Goal: Task Accomplishment & Management: Manage account settings

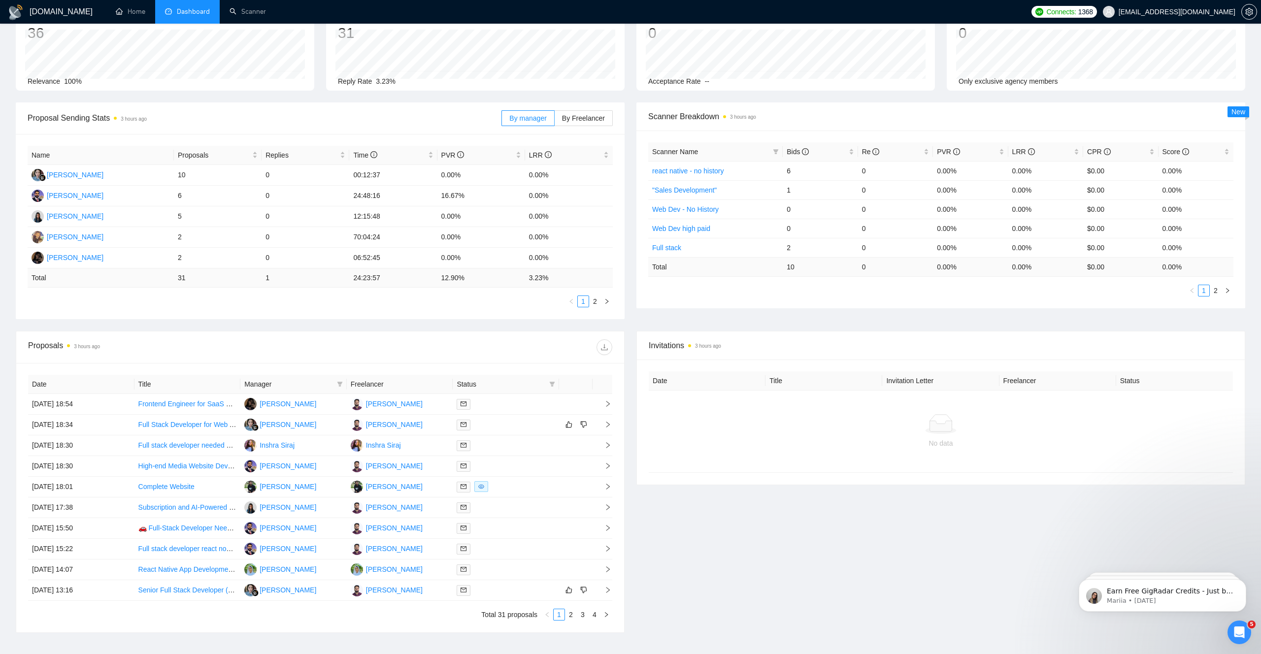
scroll to position [95, 0]
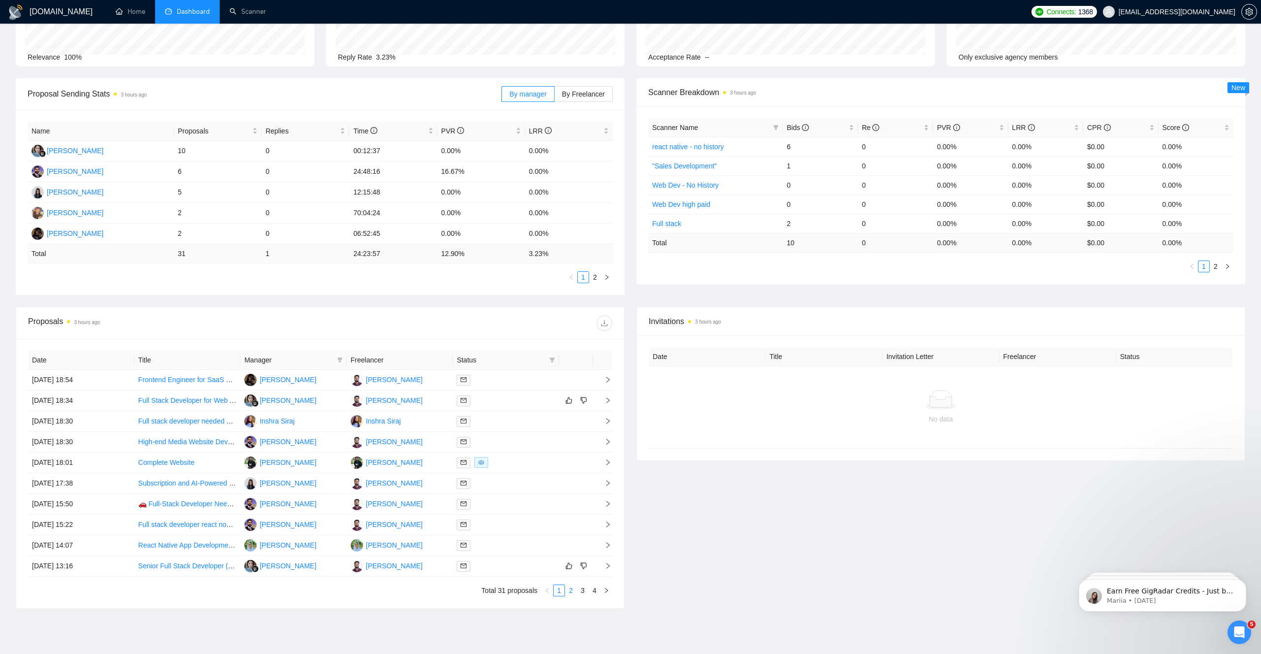
click at [571, 590] on link "2" at bounding box center [570, 590] width 11 height 11
click at [585, 590] on link "3" at bounding box center [582, 590] width 11 height 11
click at [598, 594] on link "4" at bounding box center [594, 590] width 11 height 11
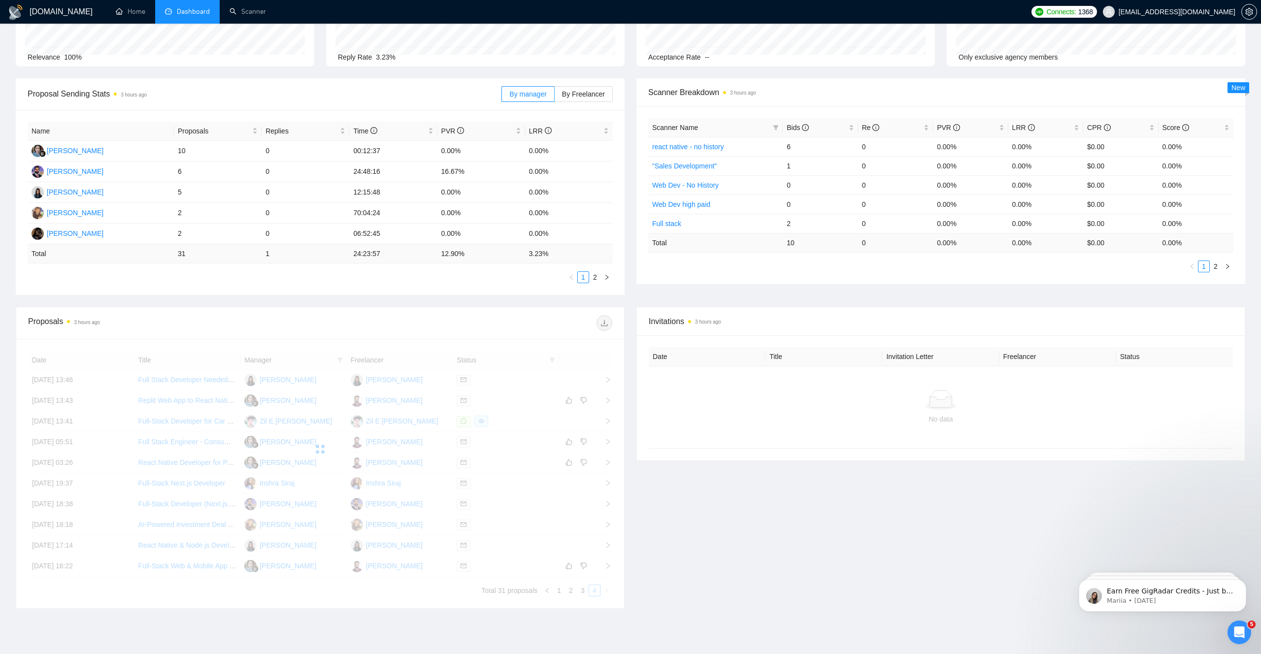
scroll to position [0, 0]
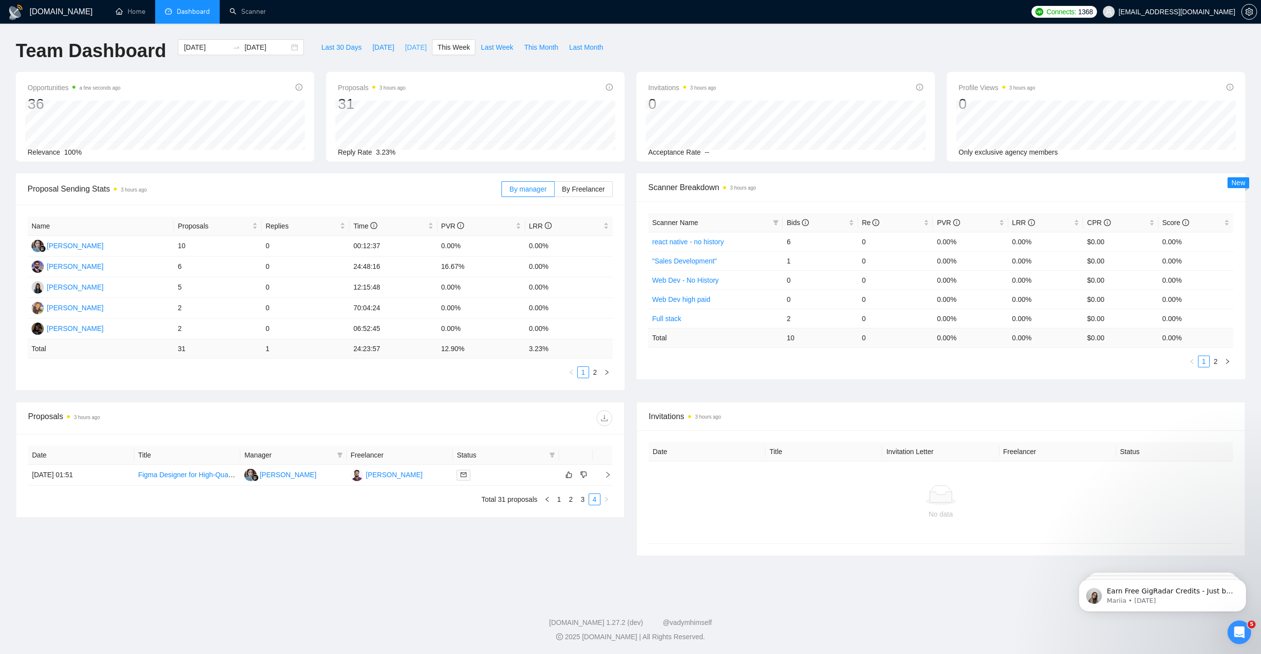
click at [409, 50] on span "Yesterday" at bounding box center [416, 47] width 22 height 11
type input "2025-10-15"
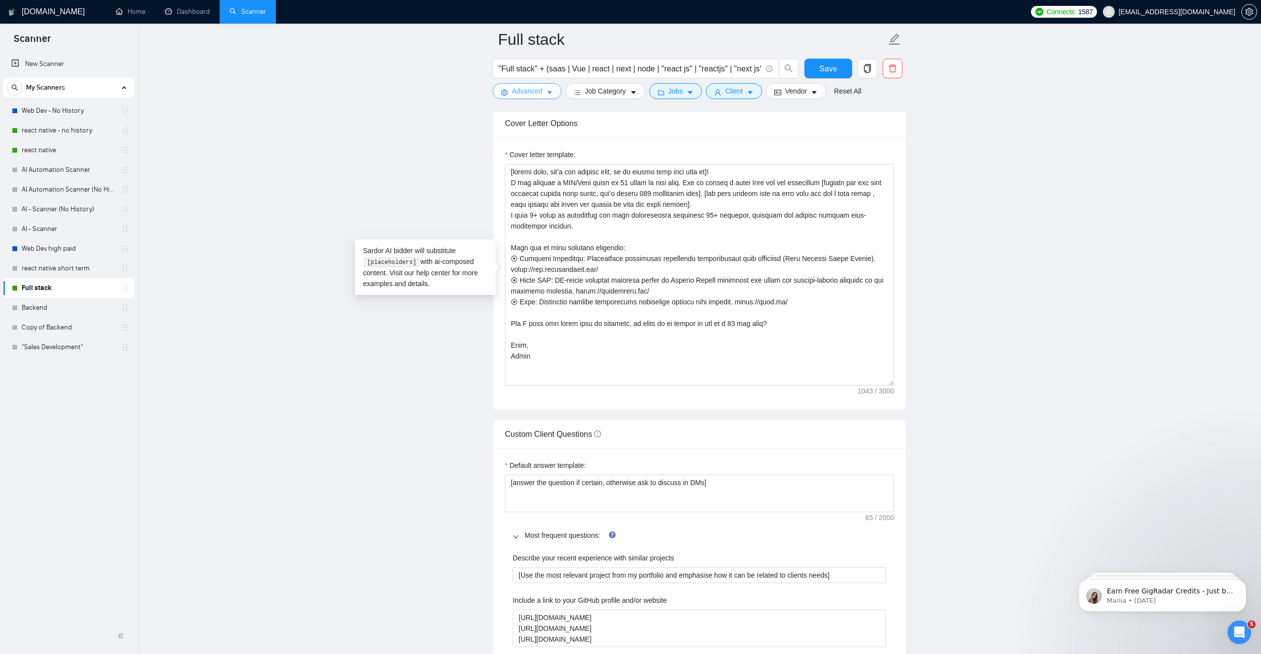
click at [551, 91] on icon "caret-down" at bounding box center [549, 92] width 7 height 7
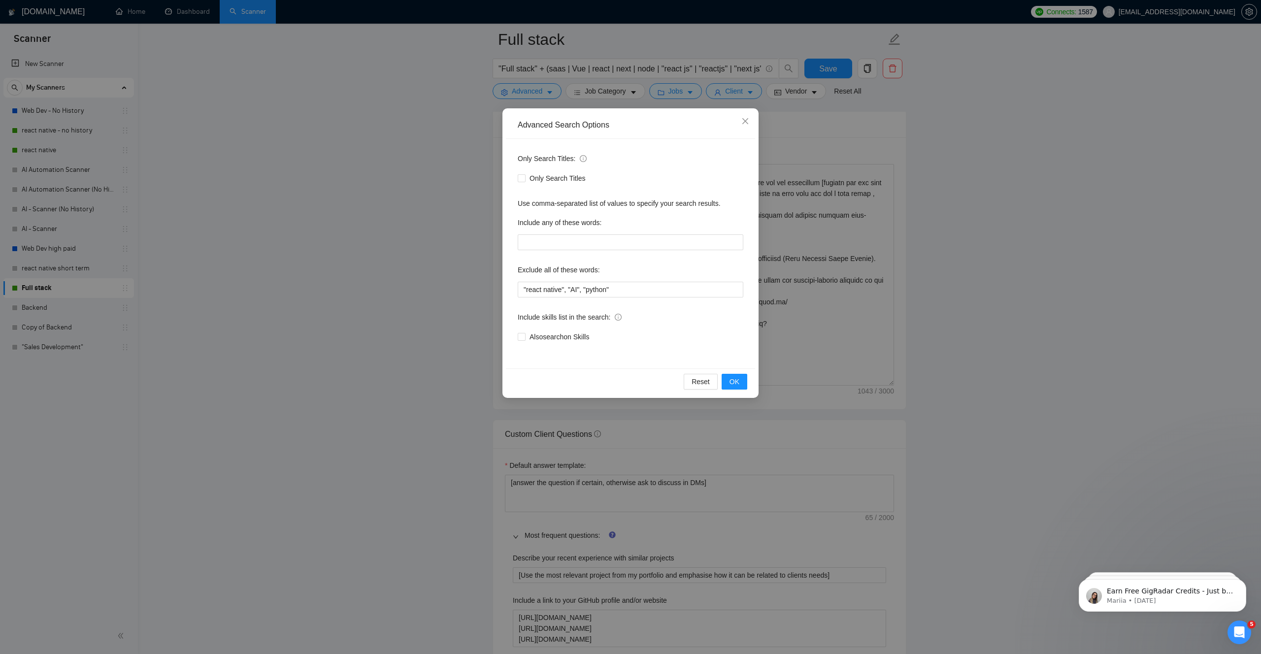
click at [455, 239] on div "Advanced Search Options Only Search Titles: Only Search Titles Use comma-separa…" at bounding box center [630, 327] width 1261 height 654
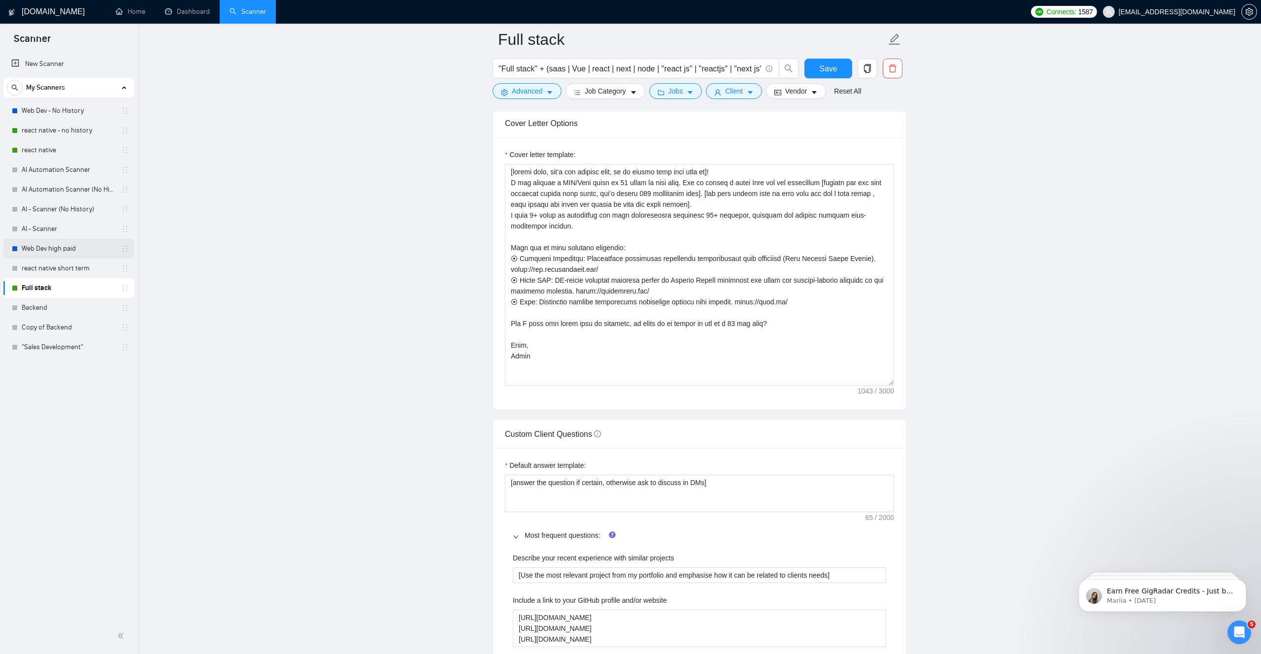
click at [47, 243] on link "Web Dev high paid" at bounding box center [69, 249] width 94 height 20
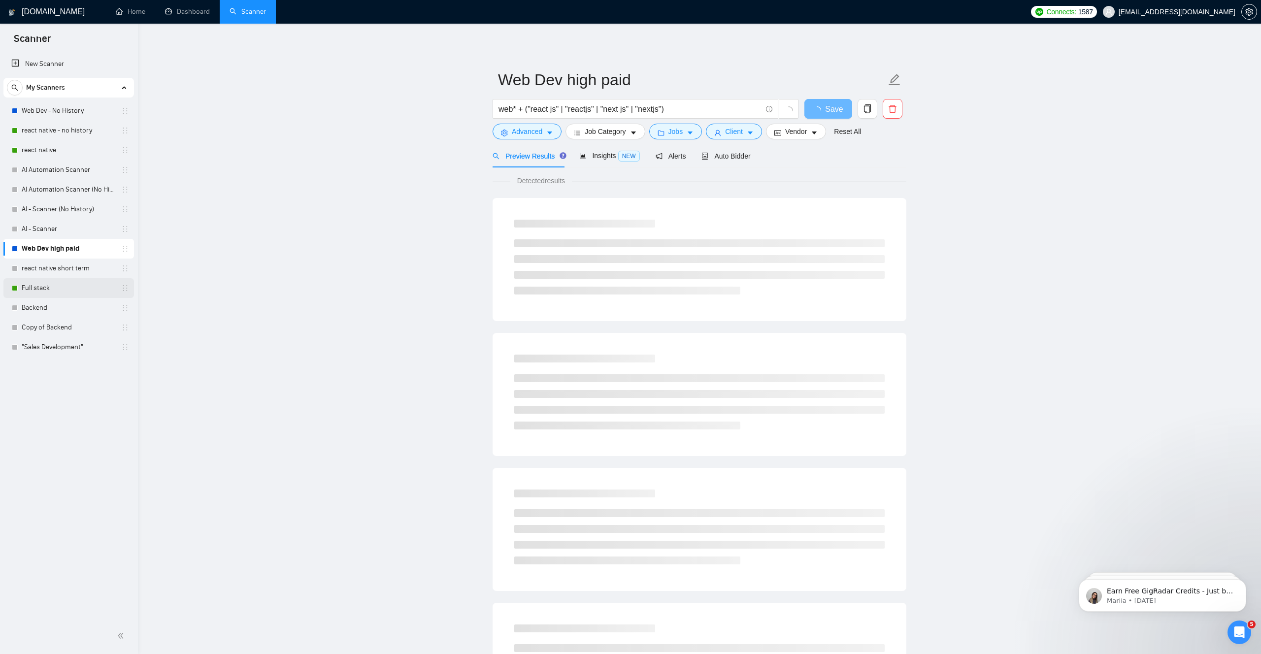
click at [38, 290] on link "Full stack" at bounding box center [69, 288] width 94 height 20
click at [558, 110] on input ""Full stack" + (saas | Vue | react | next | node | "react js" | "reactjs" | "ne…" at bounding box center [629, 109] width 263 height 12
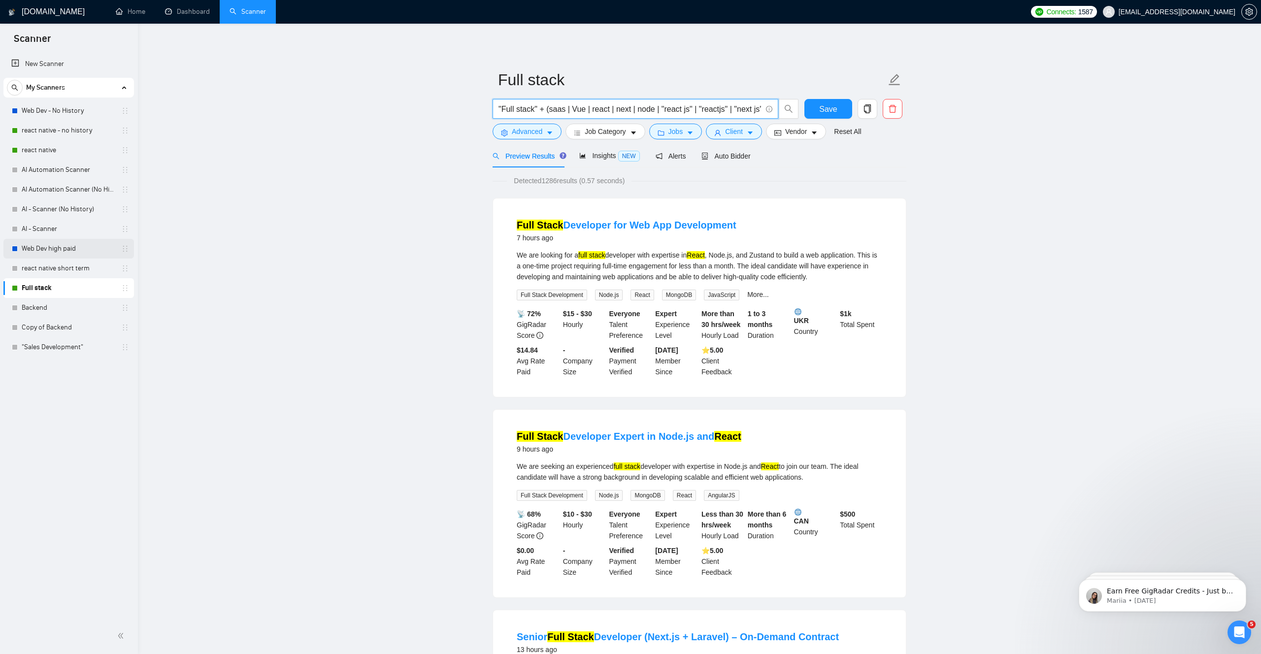
click at [65, 245] on link "Web Dev high paid" at bounding box center [69, 249] width 94 height 20
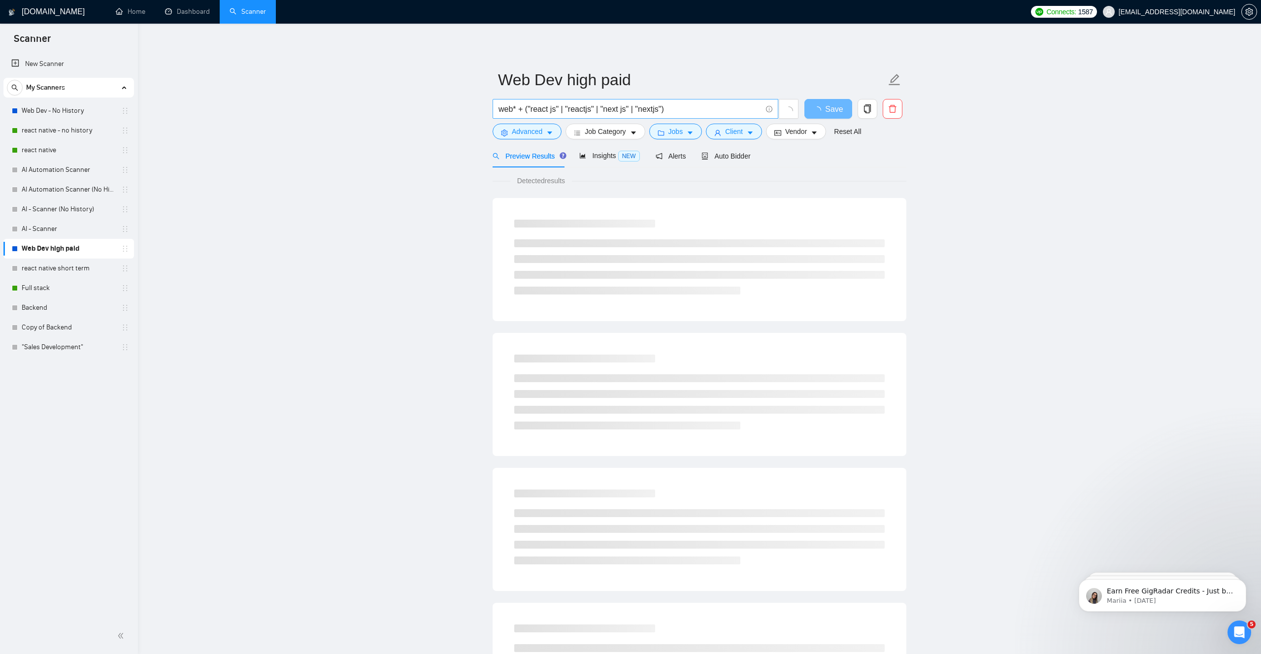
click at [624, 111] on input "web* + ("react js" | "reactjs" | "next js" | "nextjs")" at bounding box center [629, 109] width 263 height 12
paste input ""Full stack" + (saas | Vue | react | next | node |"
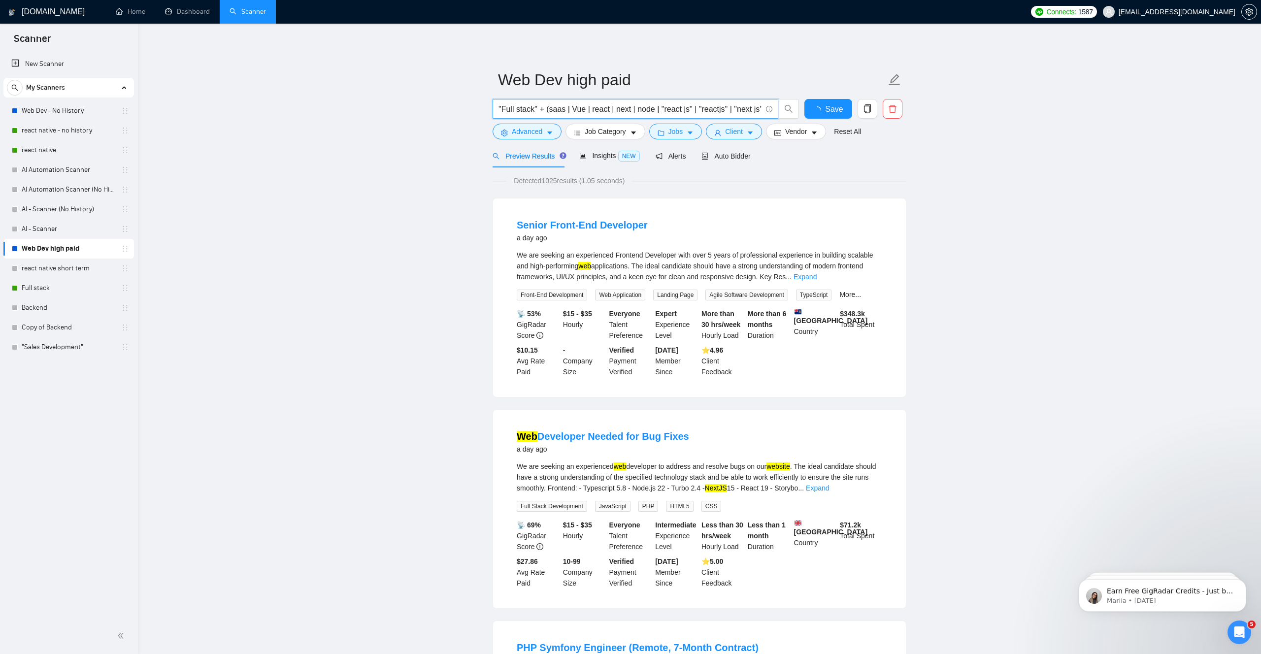
scroll to position [0, 45]
type input ""Full stack" + (saas | Vue | react | next | node | "react js" | "reactjs" | "ne…"
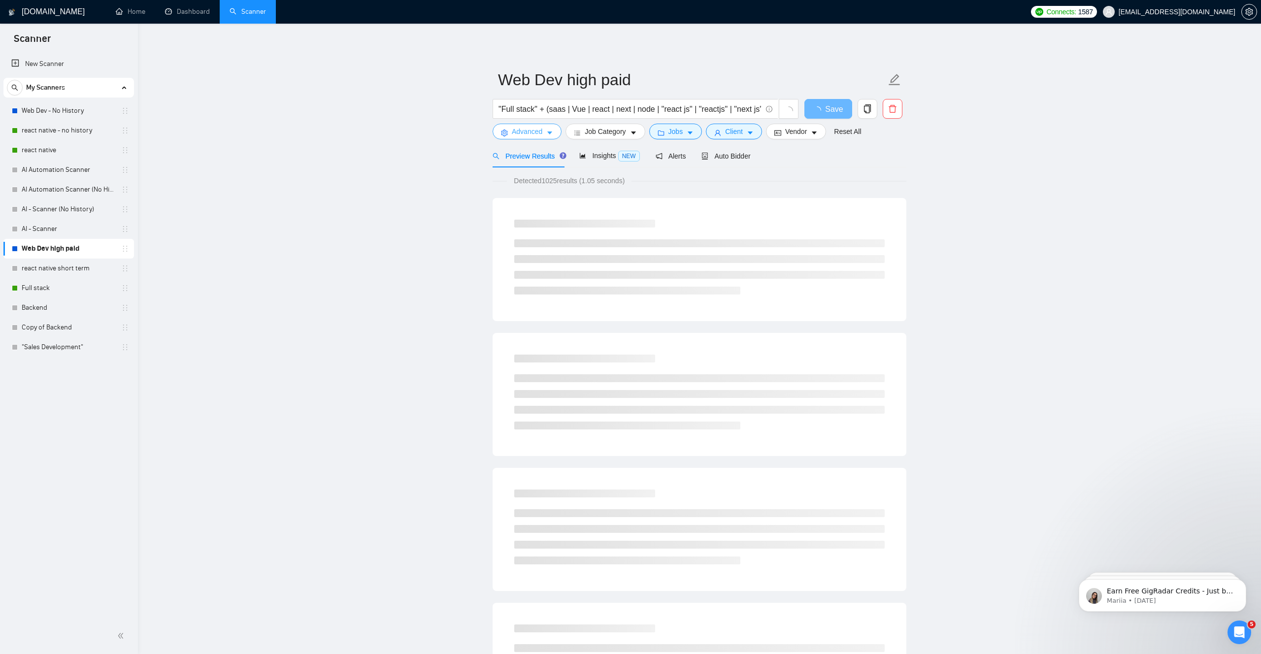
click at [541, 131] on span "Advanced" at bounding box center [527, 131] width 31 height 11
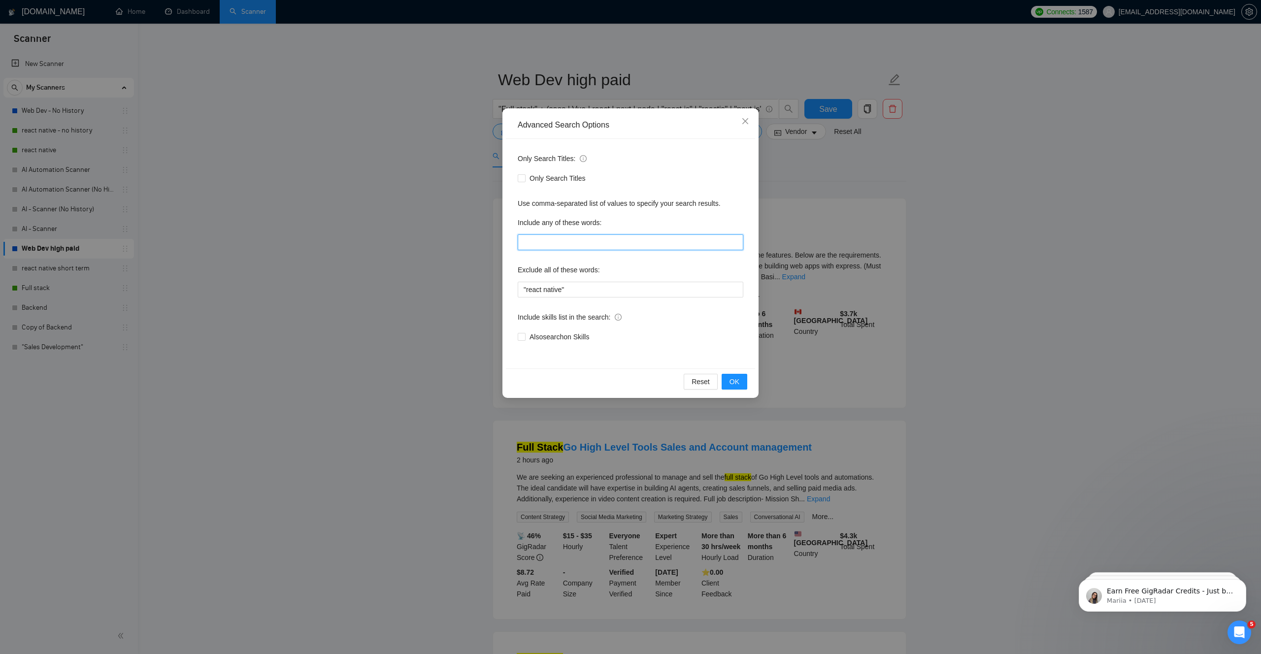
click at [547, 237] on input "text" at bounding box center [631, 242] width 226 height 16
type input "AI"
click at [683, 319] on div "Include skills list in the search:" at bounding box center [631, 319] width 226 height 20
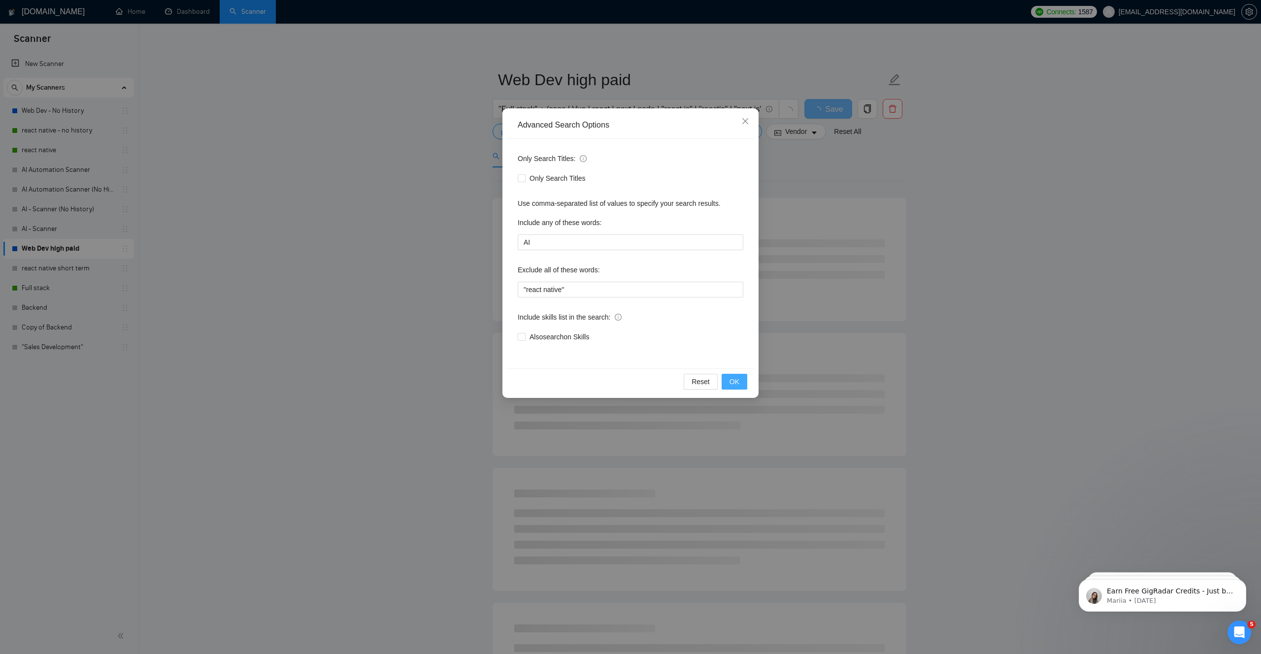
click at [739, 389] on button "OK" at bounding box center [734, 382] width 26 height 16
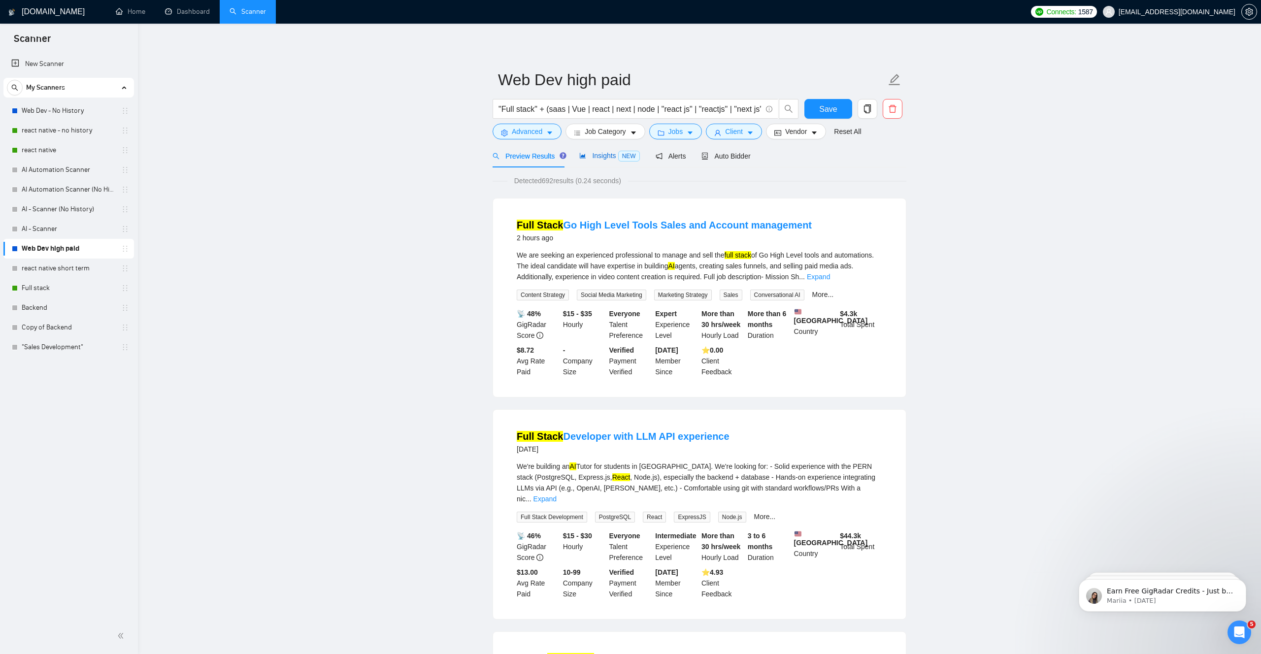
click at [602, 157] on span "Insights NEW" at bounding box center [609, 156] width 60 height 8
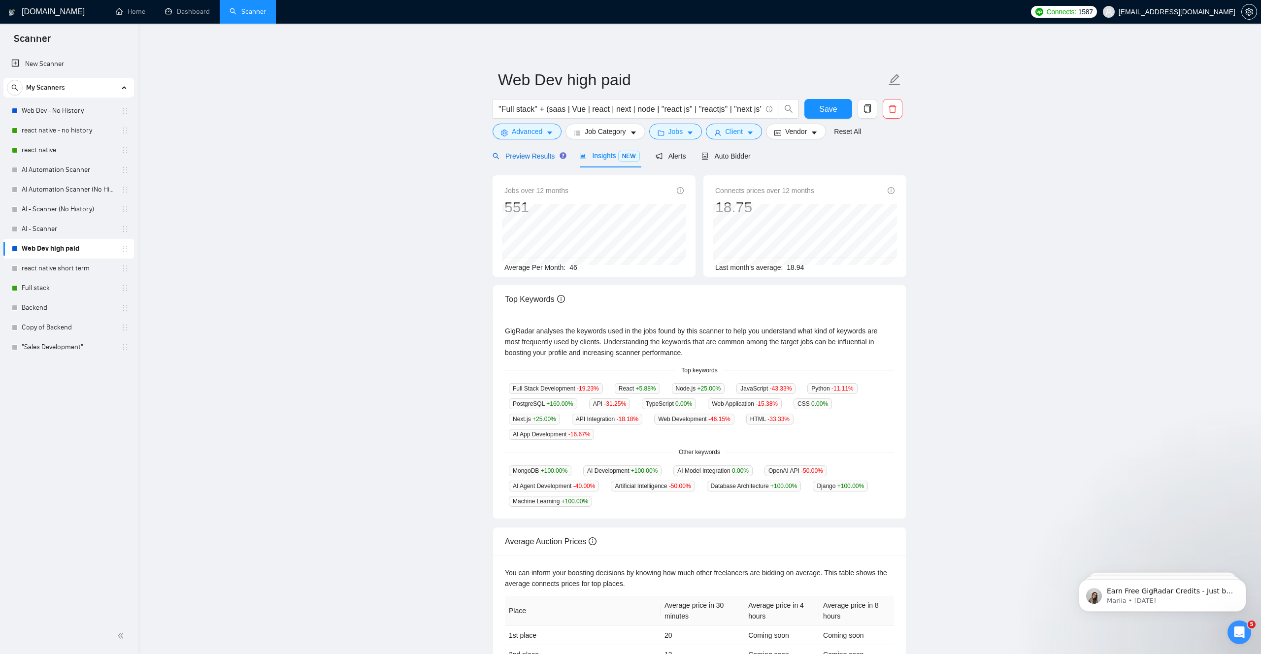
click at [549, 159] on span "Preview Results" at bounding box center [527, 156] width 71 height 8
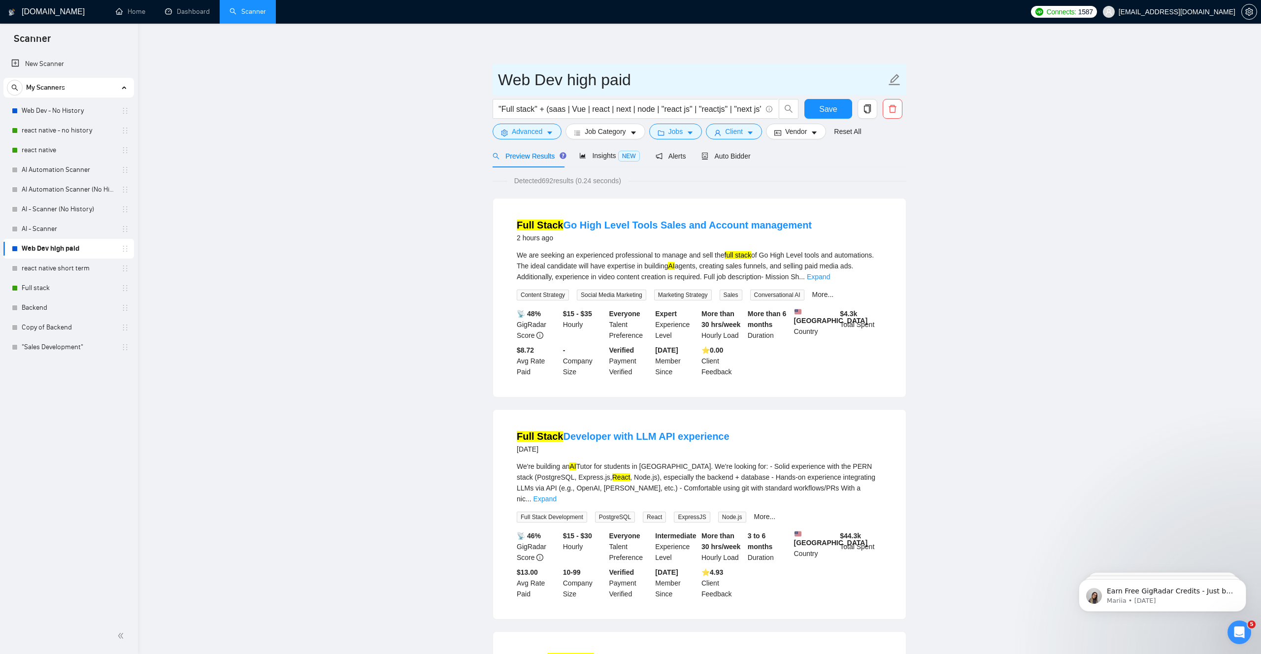
click at [897, 80] on icon "edit" at bounding box center [894, 79] width 13 height 13
click at [709, 79] on input "Web Dev high paid" at bounding box center [692, 79] width 388 height 25
type input "Full Stack AI"
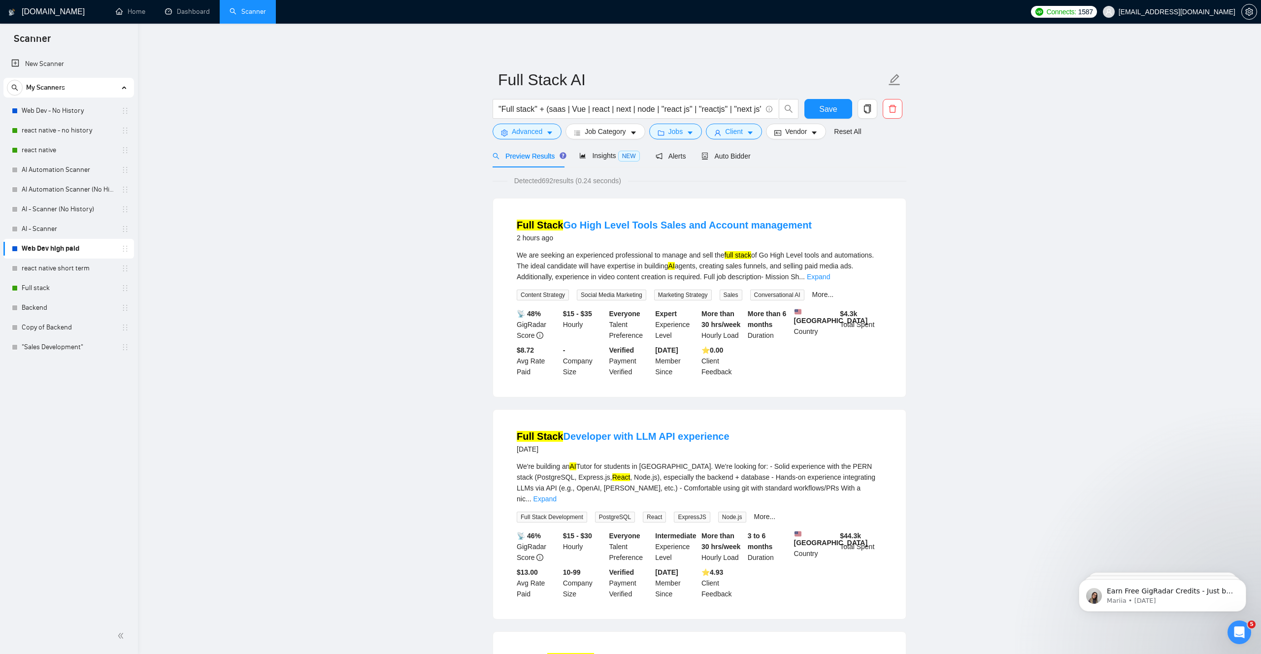
click at [833, 111] on div "Reset all filters" at bounding box center [851, 112] width 53 height 17
click at [830, 108] on span "Save" at bounding box center [828, 109] width 18 height 12
click at [51, 144] on link "react native" at bounding box center [69, 150] width 94 height 20
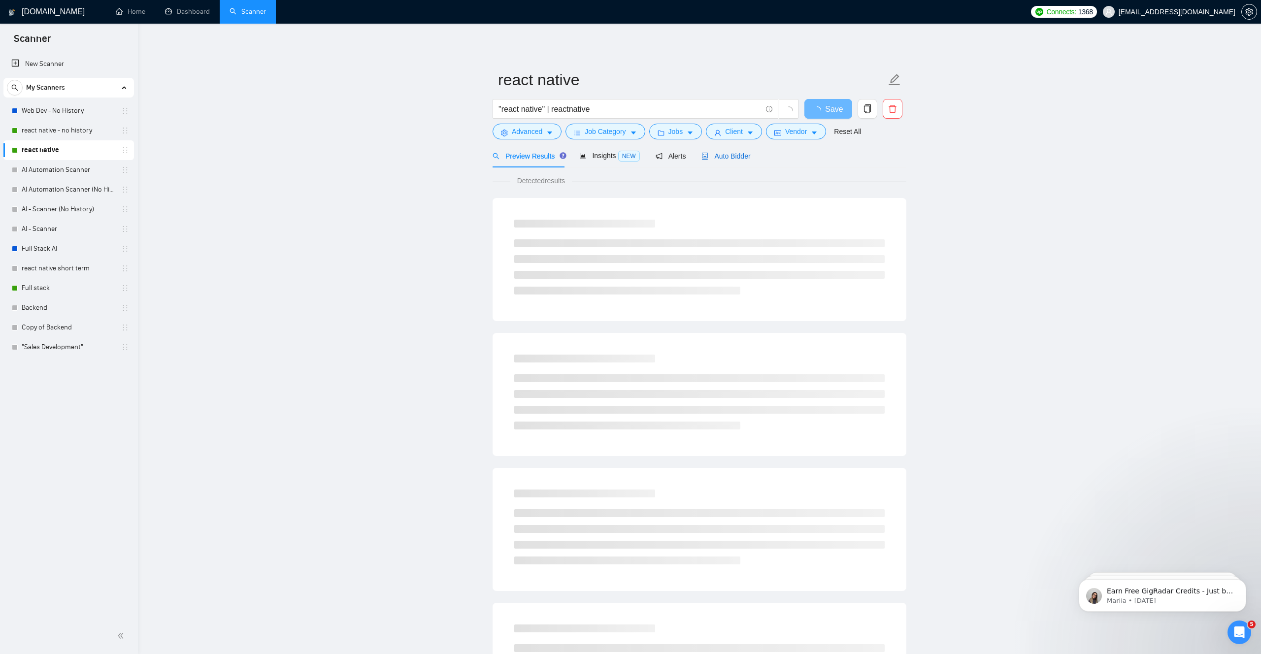
click at [728, 158] on span "Auto Bidder" at bounding box center [725, 156] width 49 height 8
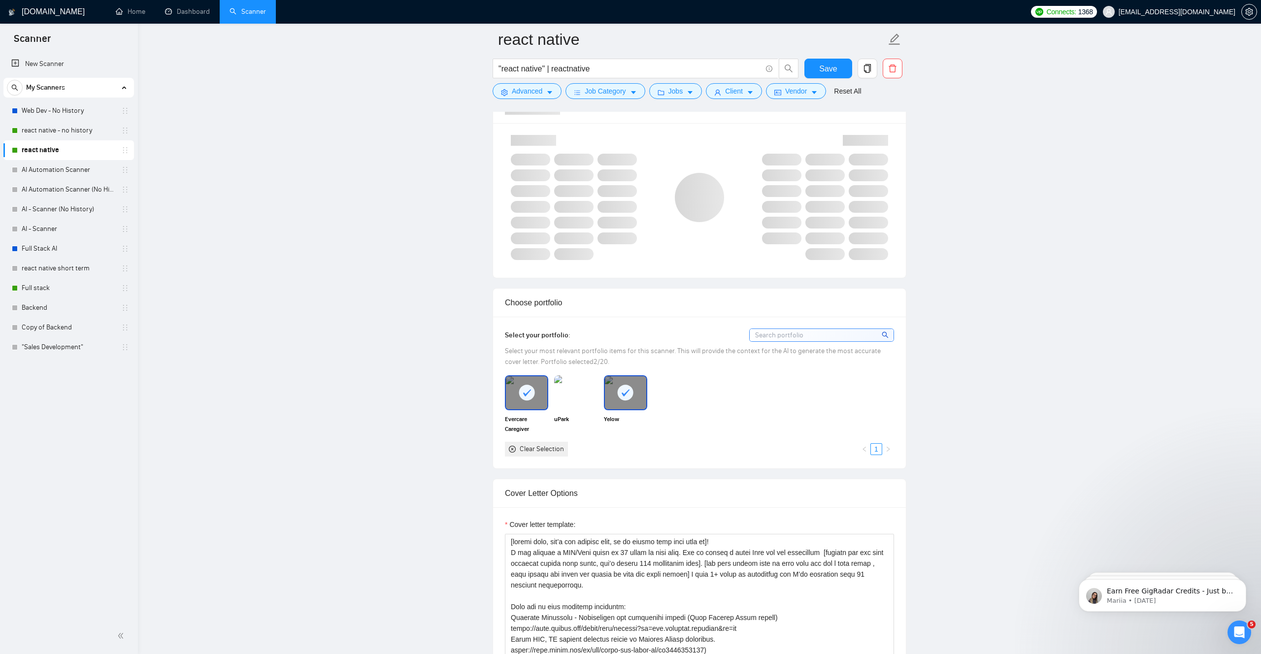
scroll to position [857, 0]
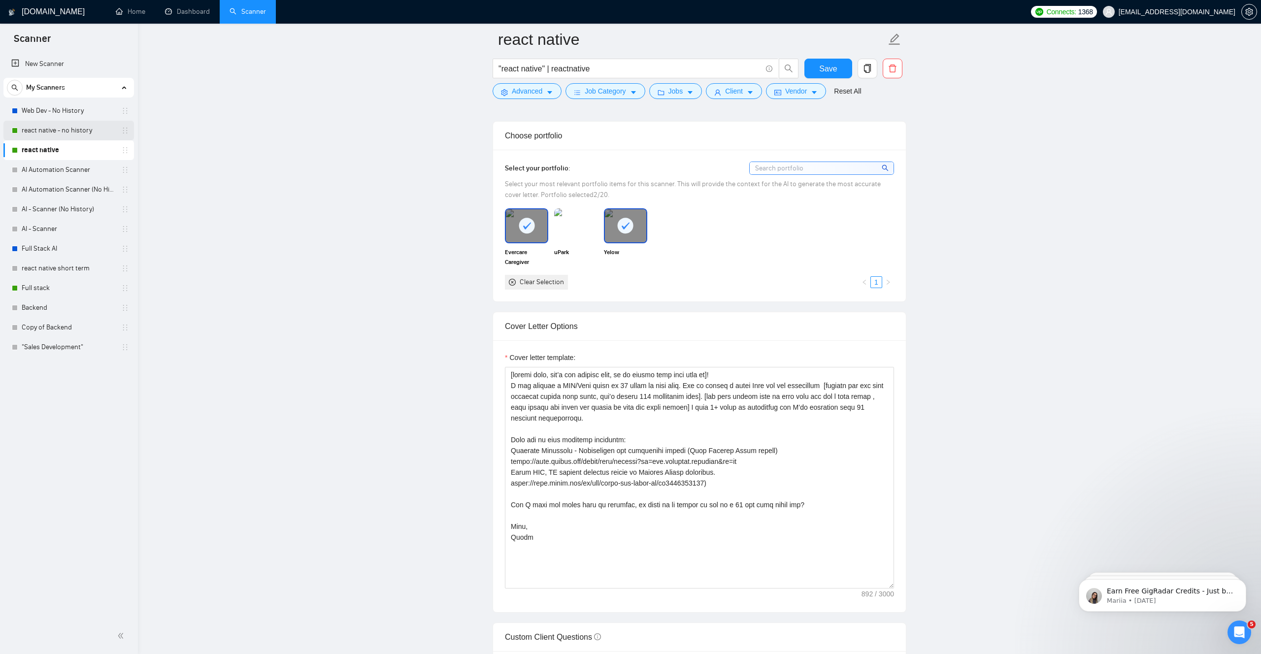
click at [67, 128] on link "react native - no history" at bounding box center [69, 131] width 94 height 20
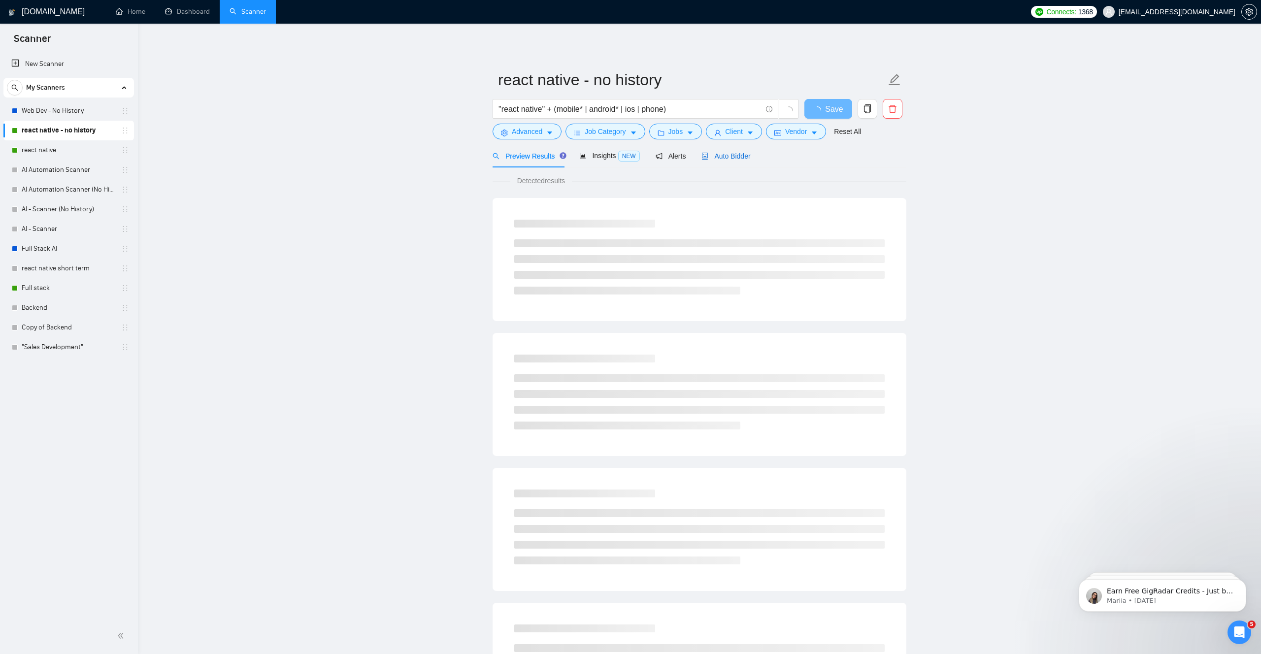
click at [738, 156] on span "Auto Bidder" at bounding box center [725, 156] width 49 height 8
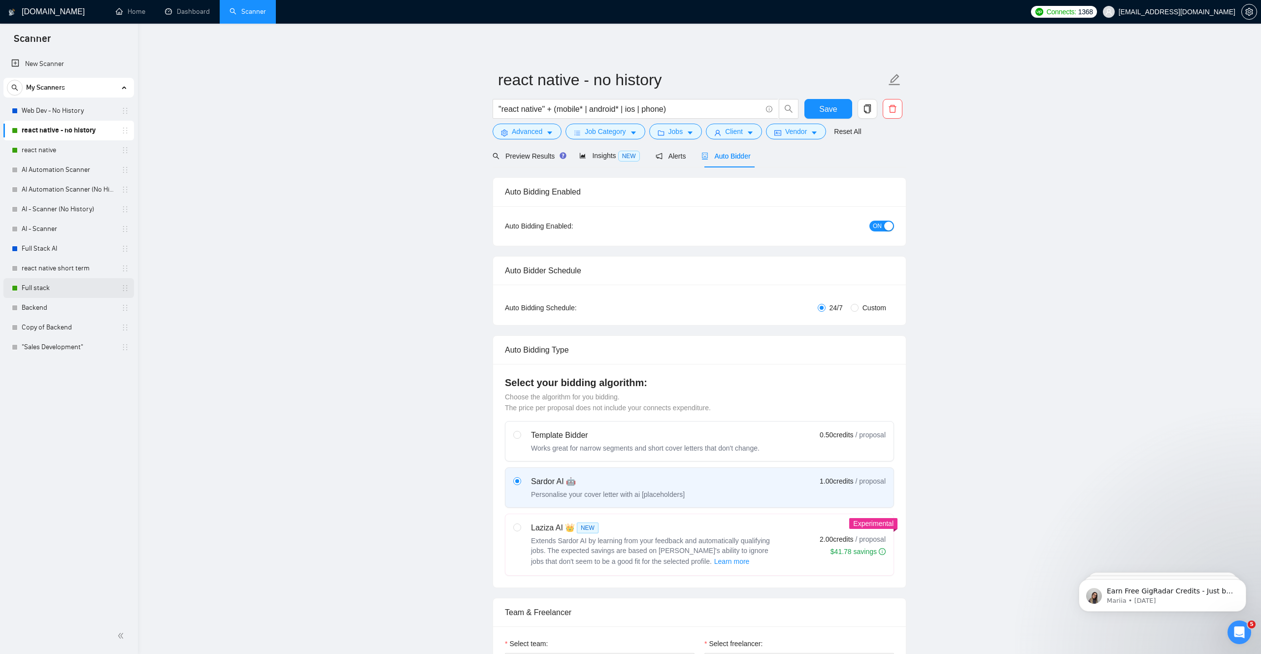
click at [52, 286] on link "Full stack" at bounding box center [69, 288] width 94 height 20
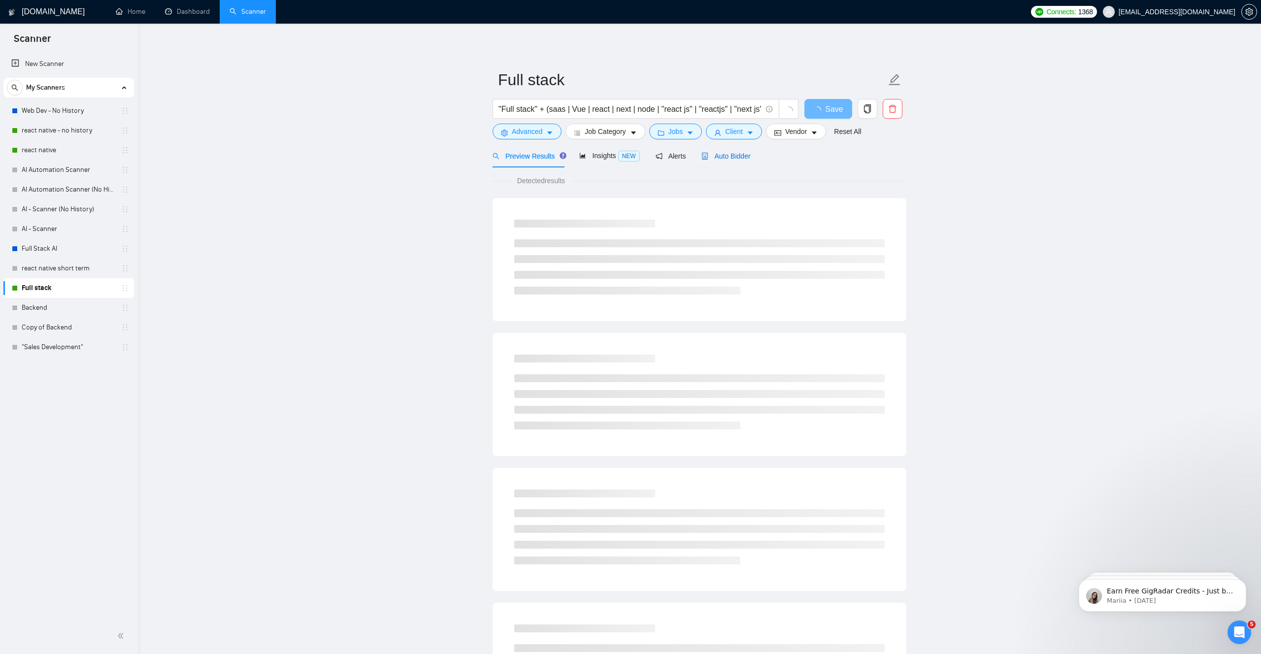
click at [741, 159] on span "Auto Bidder" at bounding box center [725, 156] width 49 height 8
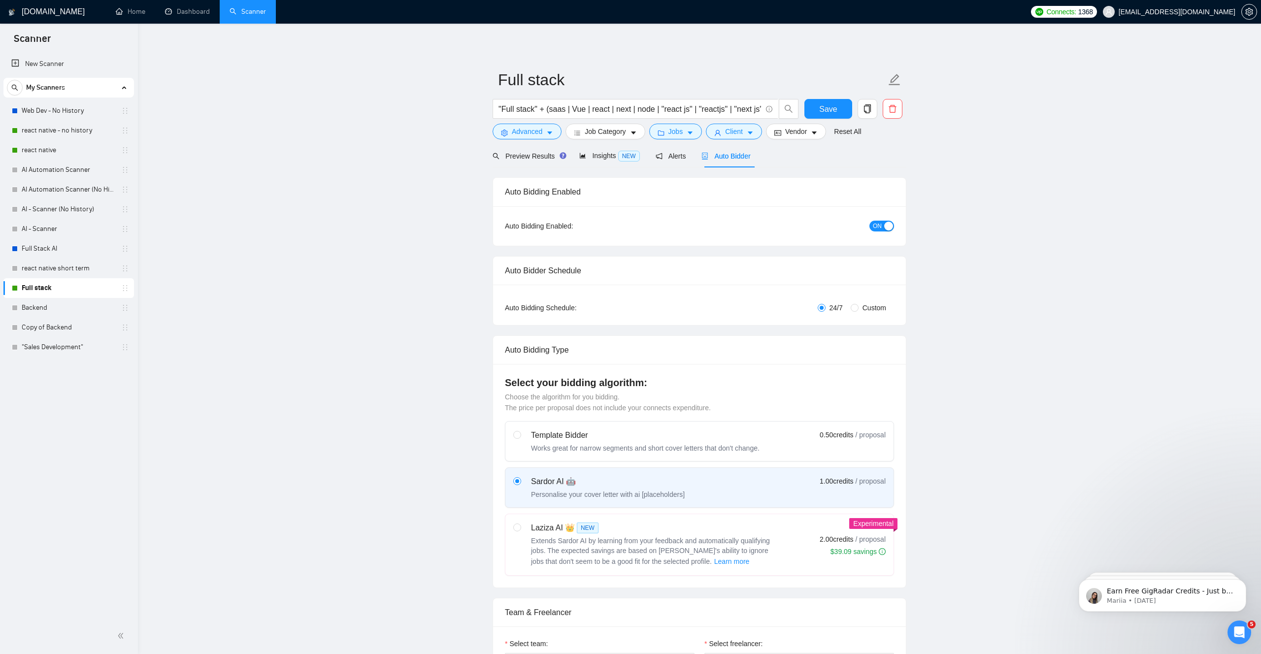
click at [868, 105] on icon "copy" at bounding box center [867, 108] width 9 height 9
click at [860, 160] on span "Yes" at bounding box center [854, 158] width 11 height 11
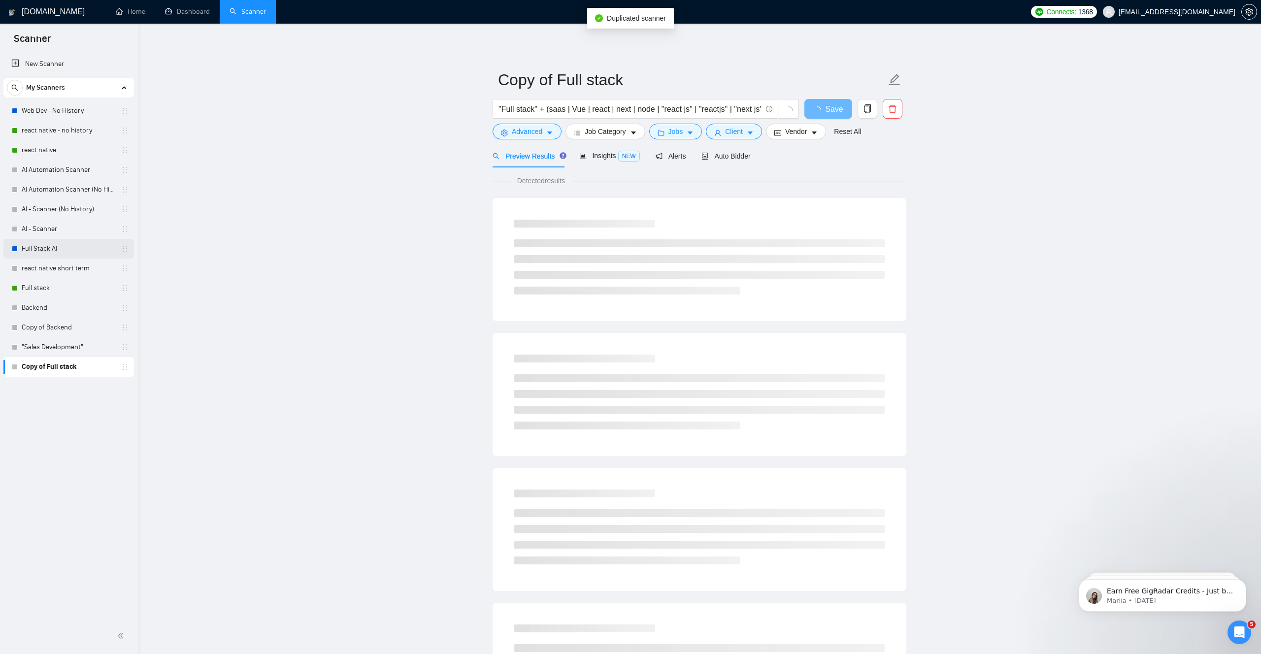
click at [73, 251] on link "Full Stack AI" at bounding box center [69, 249] width 94 height 20
click at [895, 107] on icon "delete" at bounding box center [892, 108] width 9 height 9
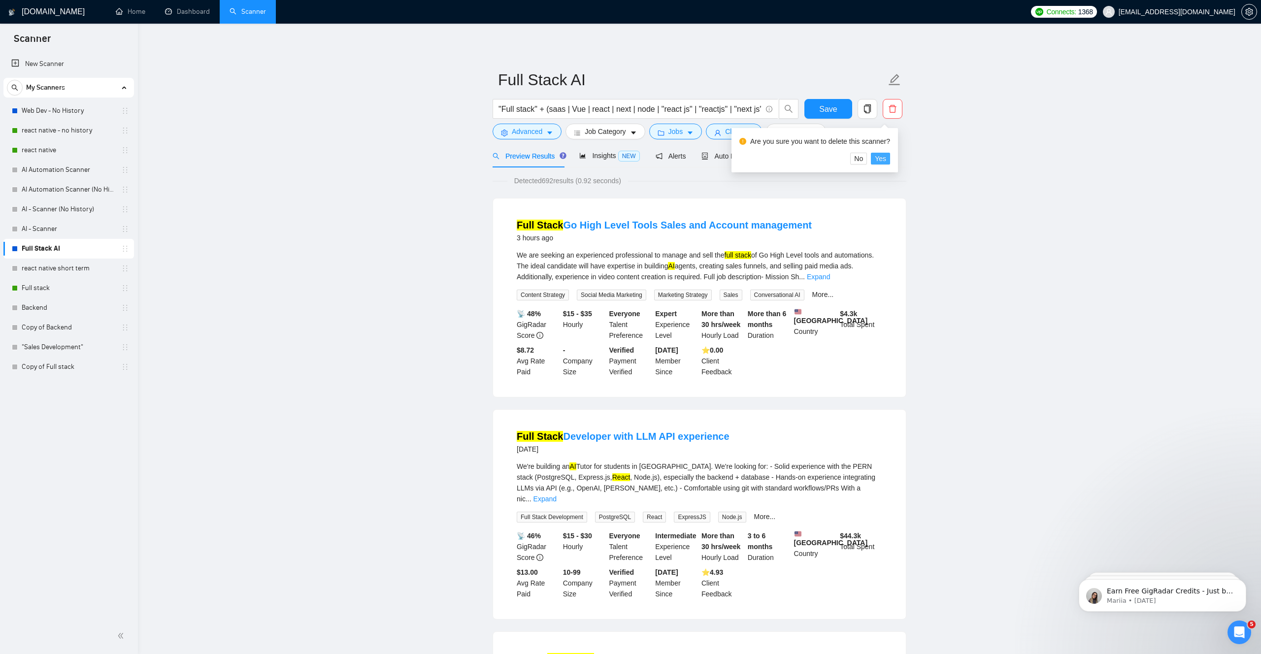
click at [886, 159] on span "Yes" at bounding box center [880, 158] width 11 height 11
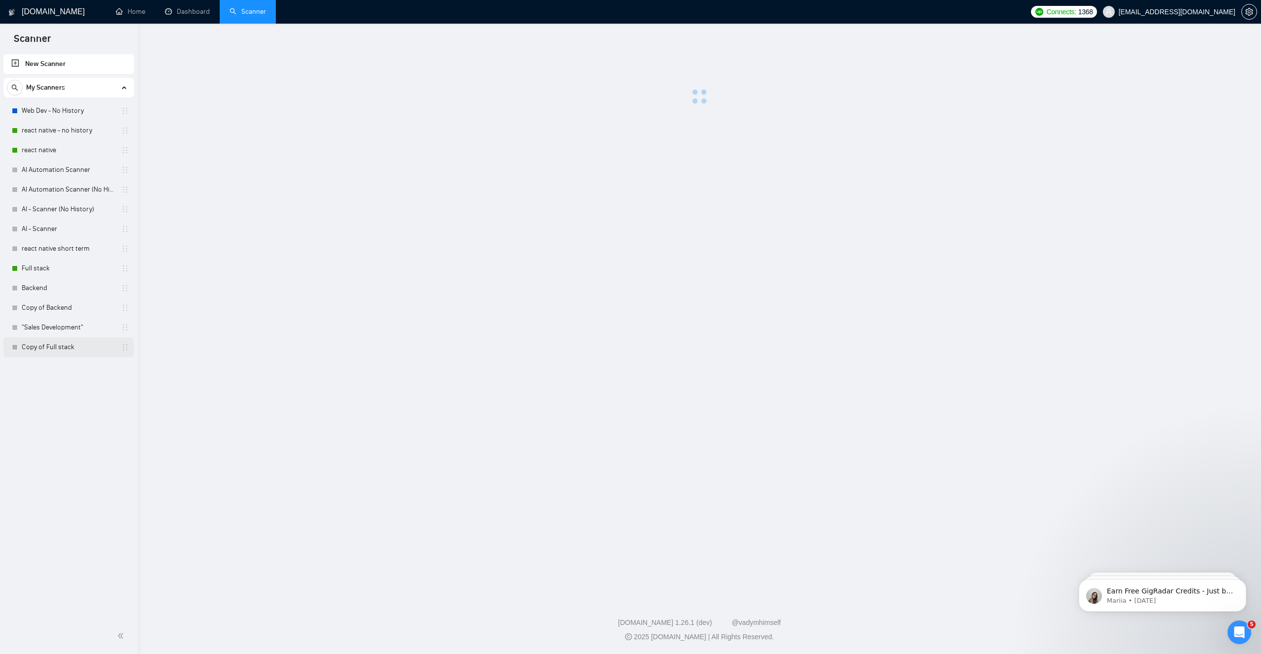
click at [38, 347] on link "Copy of Full stack" at bounding box center [69, 347] width 94 height 20
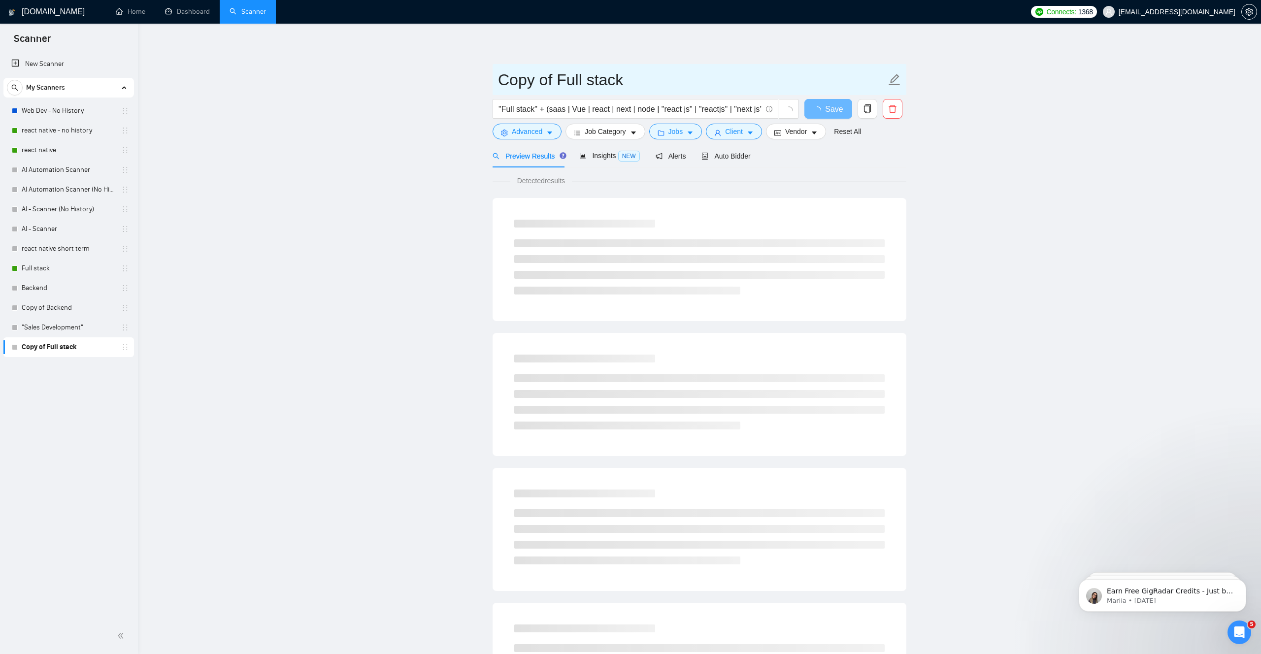
click at [903, 77] on span "Copy of Full stack" at bounding box center [699, 79] width 414 height 31
click at [894, 79] on icon "edit" at bounding box center [894, 79] width 13 height 13
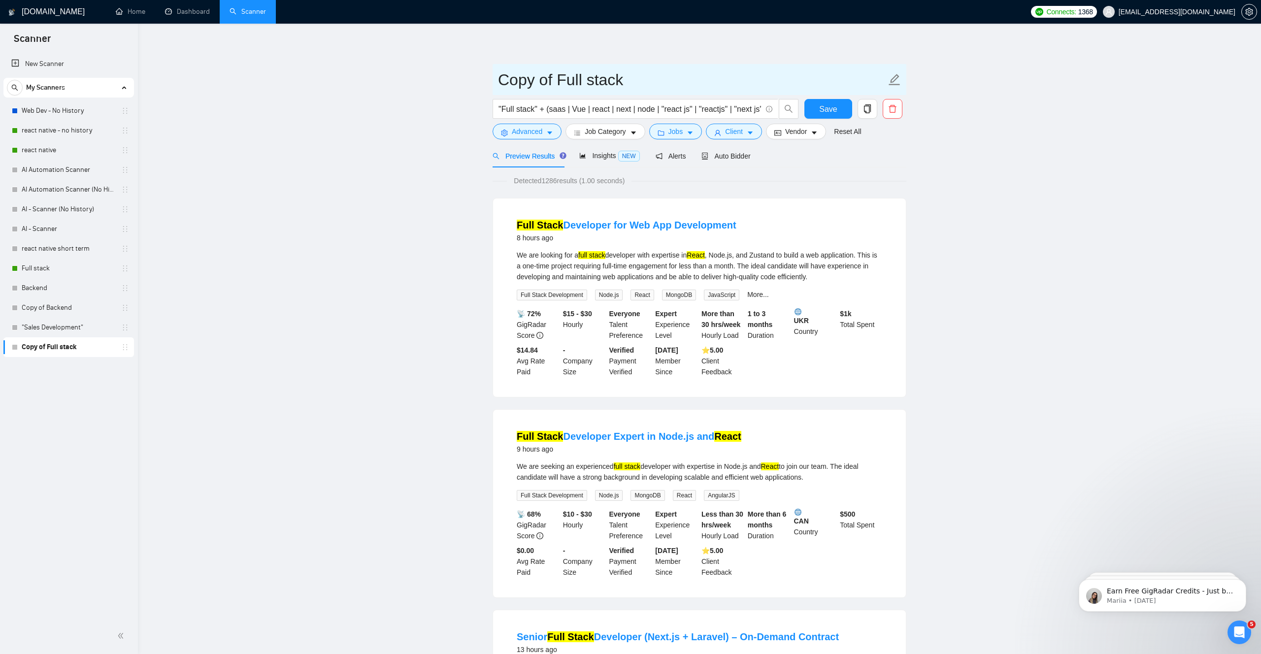
drag, startPoint x: 555, startPoint y: 81, endPoint x: 500, endPoint y: 81, distance: 55.2
click at [500, 81] on input "Copy of Full stack" at bounding box center [692, 79] width 388 height 25
type input "Full stack AI"
click at [555, 135] on button "Advanced" at bounding box center [526, 132] width 69 height 16
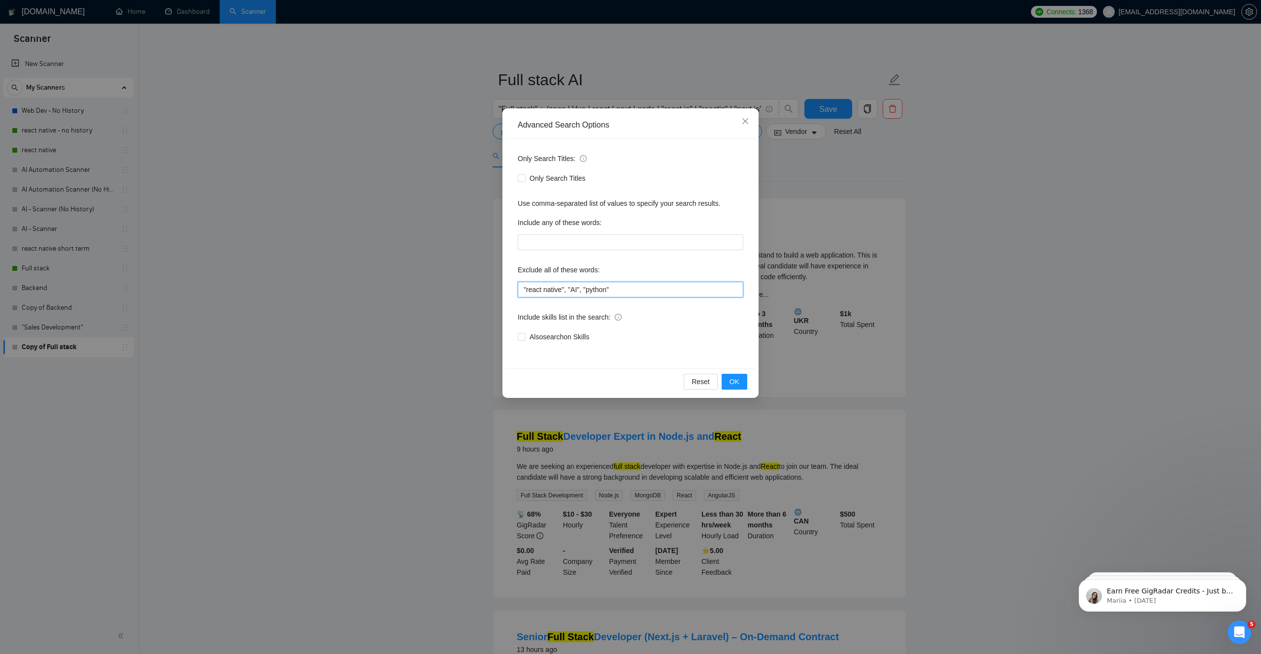
drag, startPoint x: 582, startPoint y: 291, endPoint x: 571, endPoint y: 291, distance: 10.8
click at [571, 291] on input ""react native", "AI", "python"" at bounding box center [631, 290] width 226 height 16
type input ""react native", , "python""
click at [567, 242] on input "text" at bounding box center [631, 242] width 226 height 16
paste input ""AI""
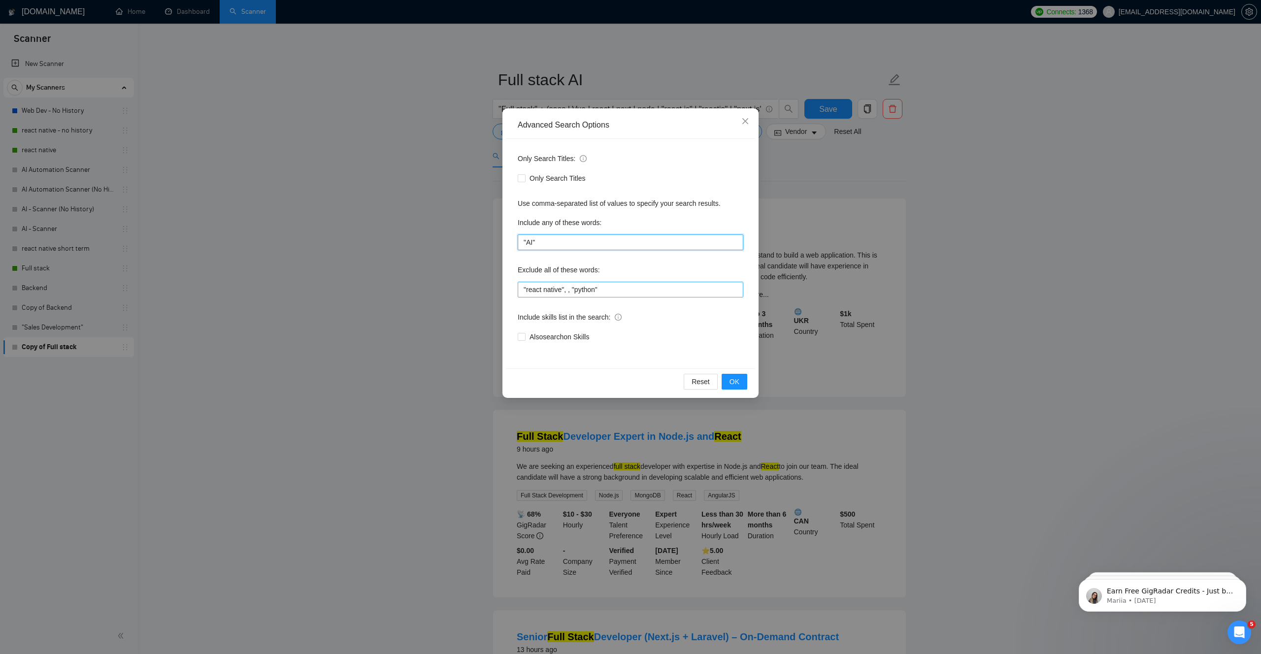
type input ""AI""
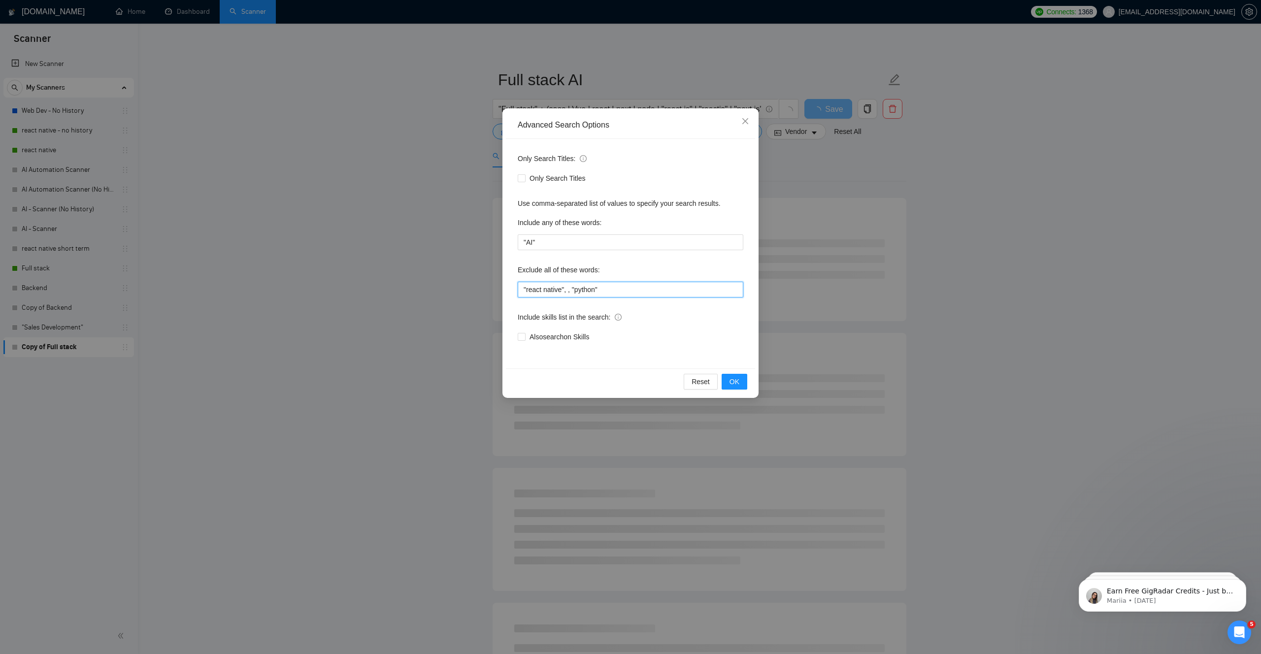
drag, startPoint x: 610, startPoint y: 289, endPoint x: 570, endPoint y: 292, distance: 40.0
click at [570, 292] on input ""react native", , "python"" at bounding box center [631, 290] width 226 height 16
type input ""react native""
click at [713, 320] on div "Include skills list in the search:" at bounding box center [631, 319] width 226 height 20
drag, startPoint x: 590, startPoint y: 292, endPoint x: 518, endPoint y: 291, distance: 71.9
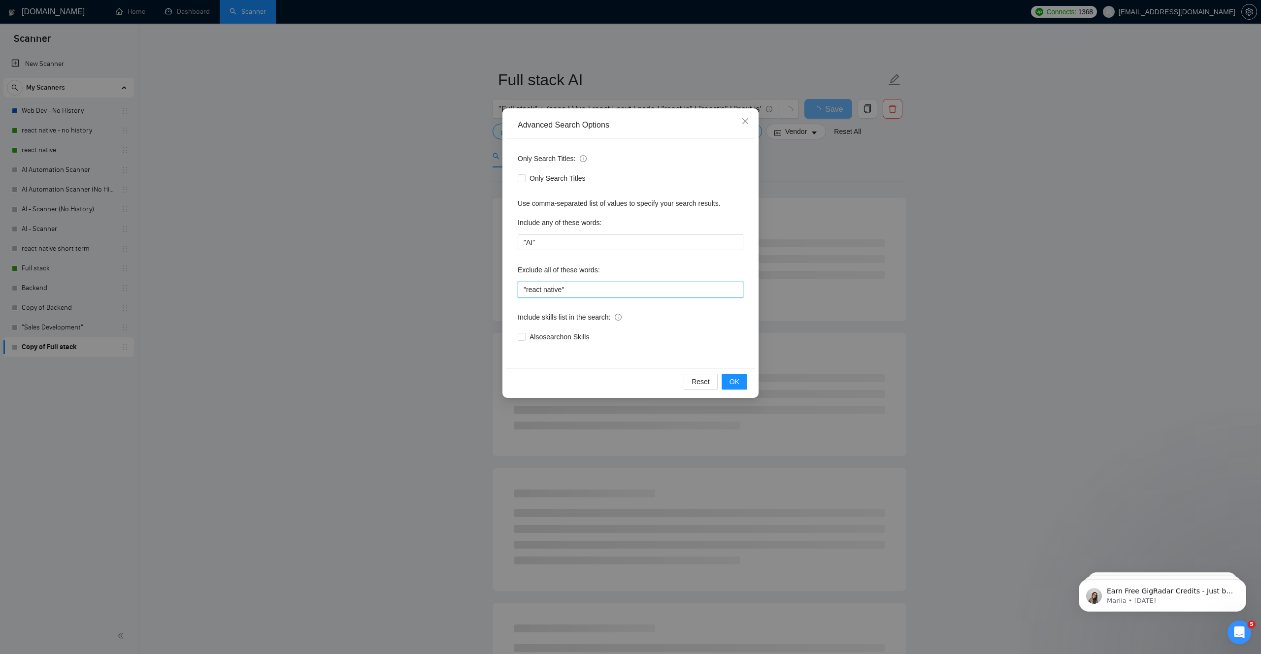
click at [518, 291] on input ""react native"" at bounding box center [631, 290] width 226 height 16
click at [660, 329] on div "Also search on Skills" at bounding box center [631, 337] width 226 height 16
click at [738, 383] on span "OK" at bounding box center [734, 381] width 10 height 11
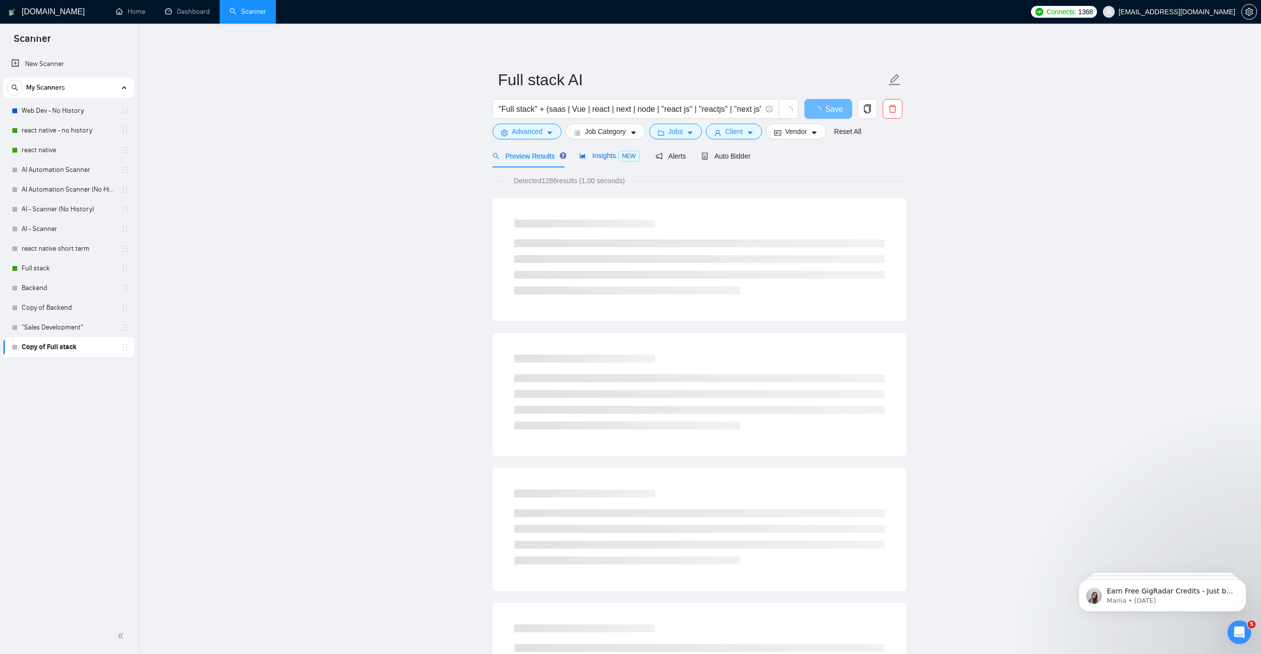
click at [608, 152] on span "Insights NEW" at bounding box center [609, 156] width 60 height 8
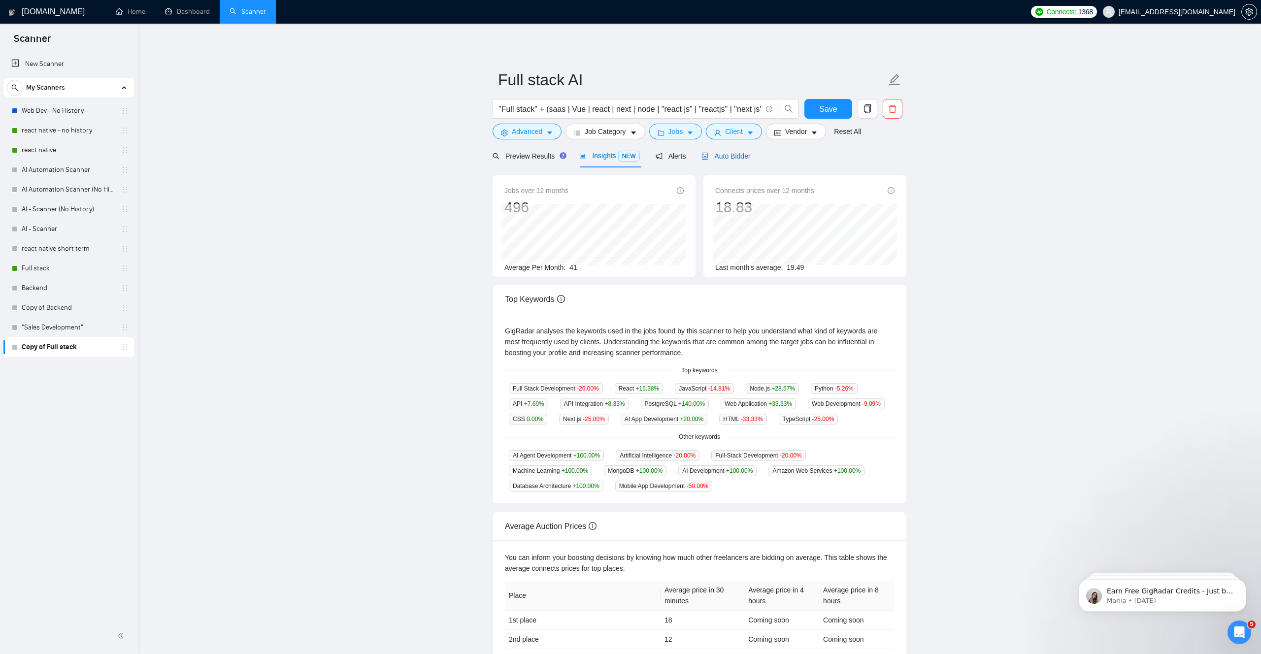
click at [750, 158] on span "Auto Bidder" at bounding box center [725, 156] width 49 height 8
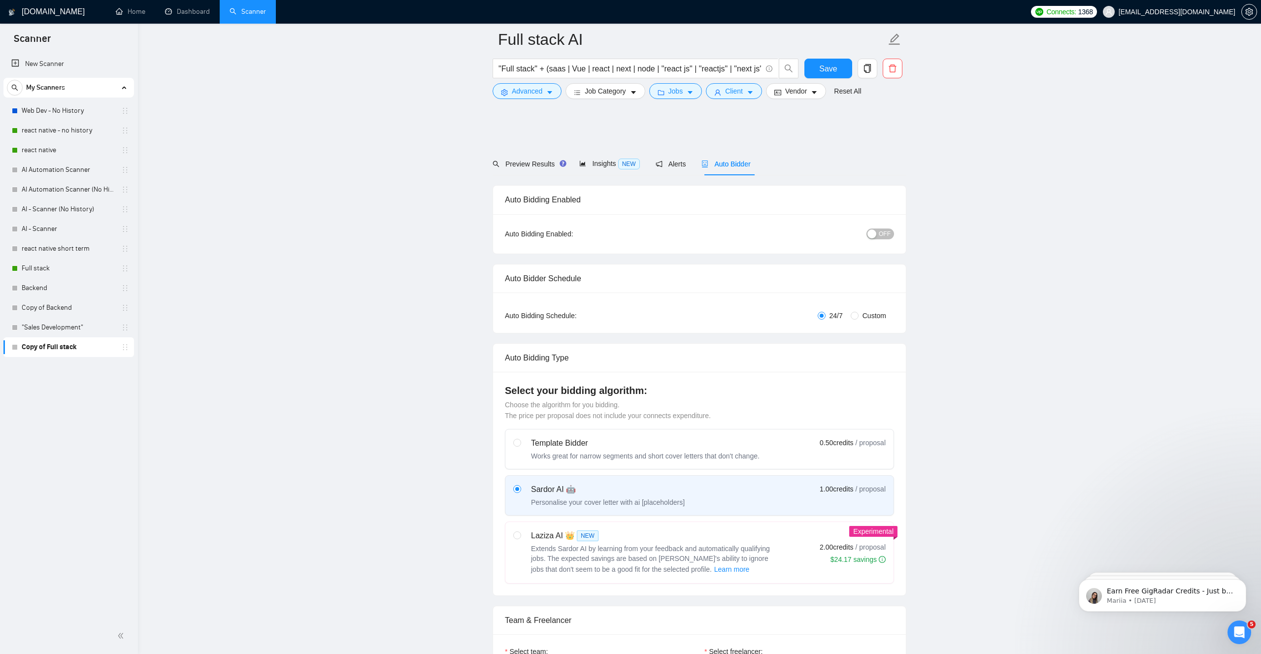
scroll to position [433, 0]
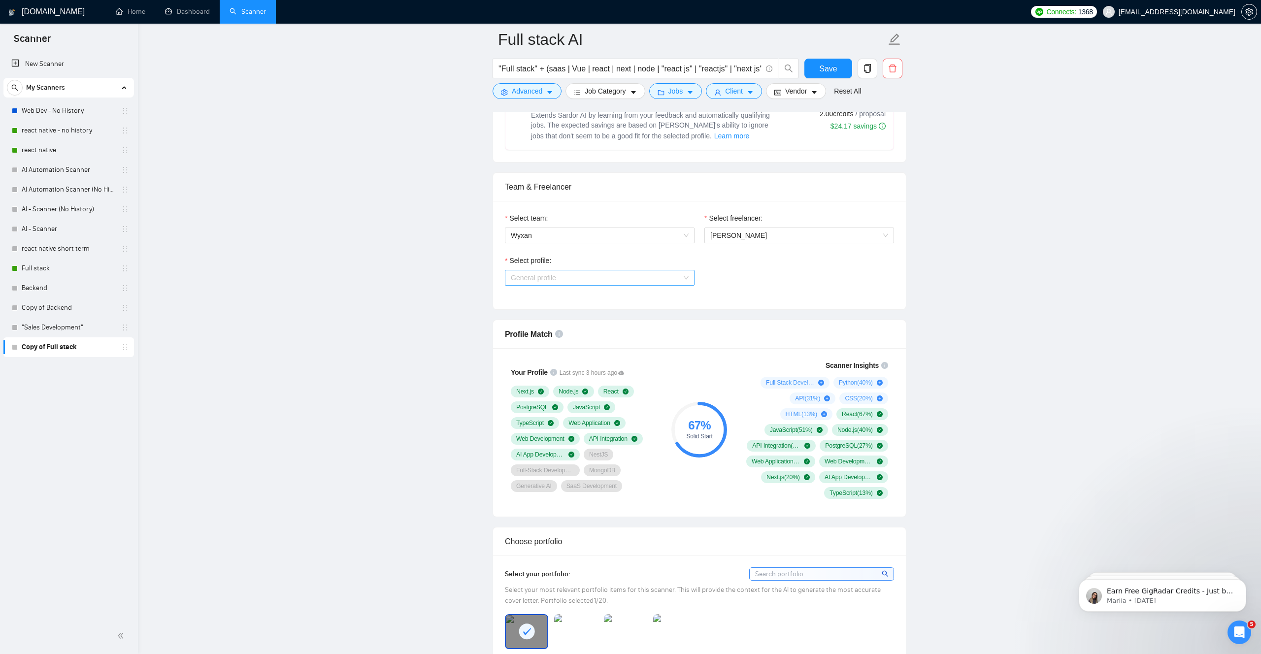
click at [639, 271] on span "General profile" at bounding box center [600, 277] width 178 height 15
click at [628, 292] on div "General profile" at bounding box center [600, 297] width 178 height 11
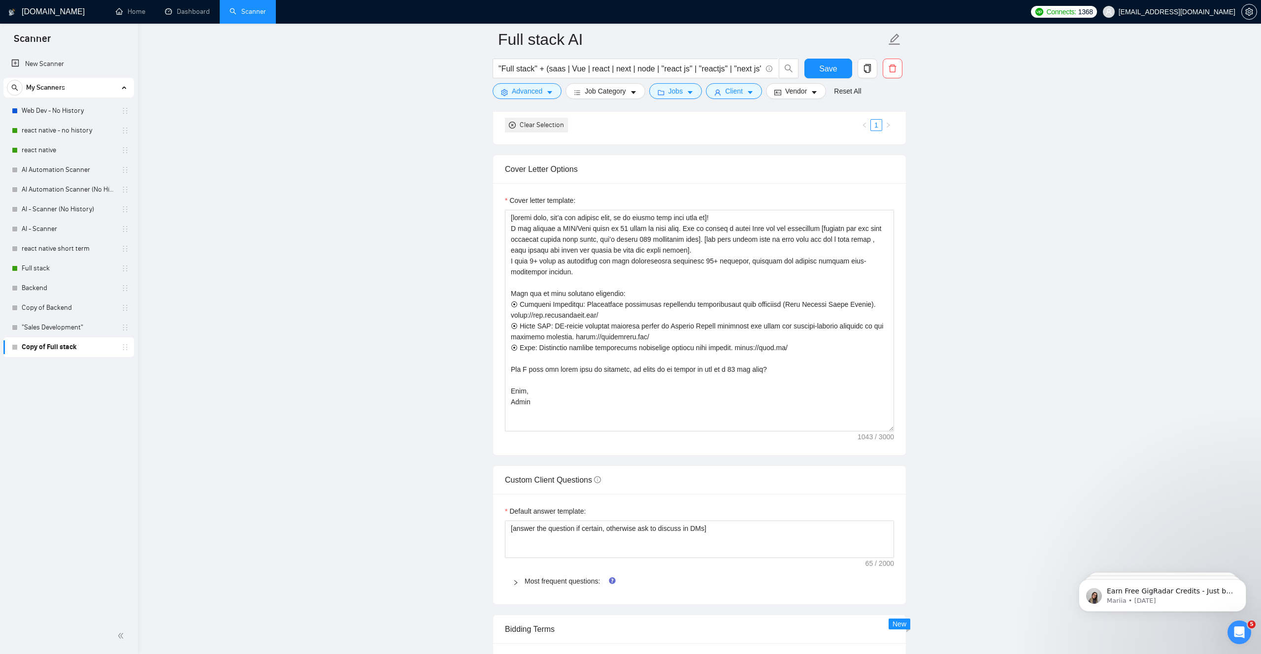
scroll to position [997, 0]
drag, startPoint x: 556, startPoint y: 399, endPoint x: 480, endPoint y: 239, distance: 176.9
click at [480, 239] on main "Full stack AI "Full stack" + (saas | Vue | react | next | node | "react js" | "…" at bounding box center [699, 354] width 1091 height 2622
click at [607, 366] on textarea "Cover letter template:" at bounding box center [699, 320] width 389 height 222
drag, startPoint x: 675, startPoint y: 335, endPoint x: 505, endPoint y: 328, distance: 170.1
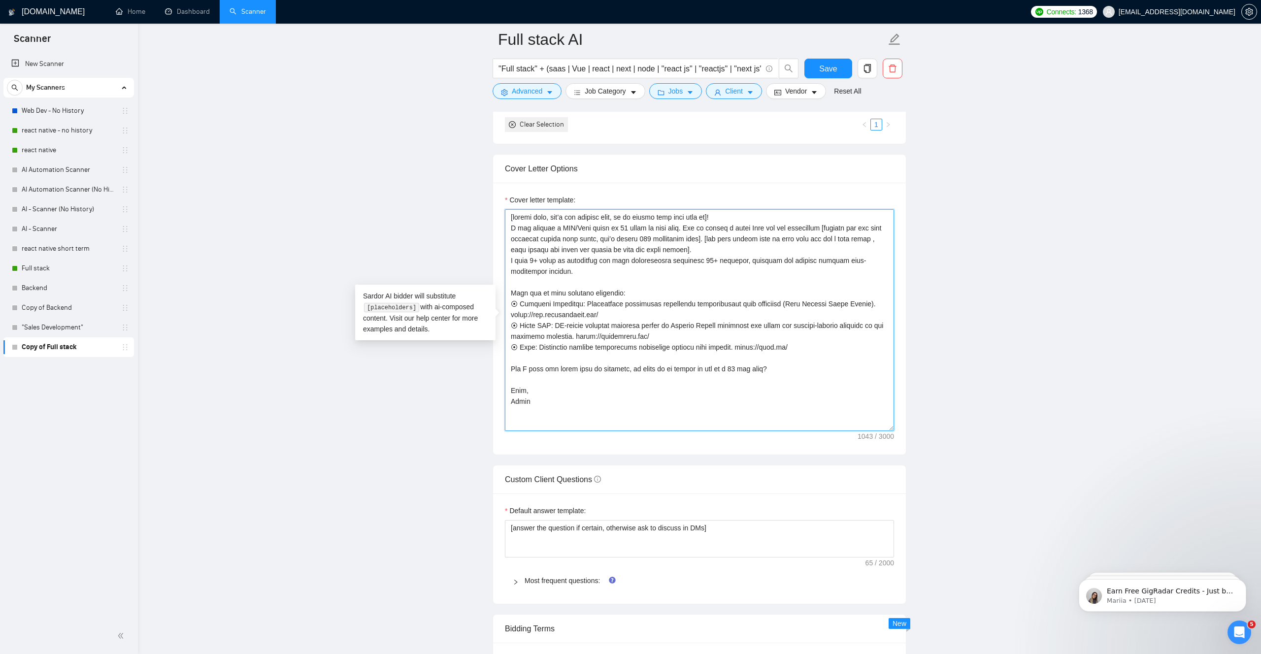
click at [505, 328] on textarea "Cover letter template:" at bounding box center [699, 320] width 389 height 222
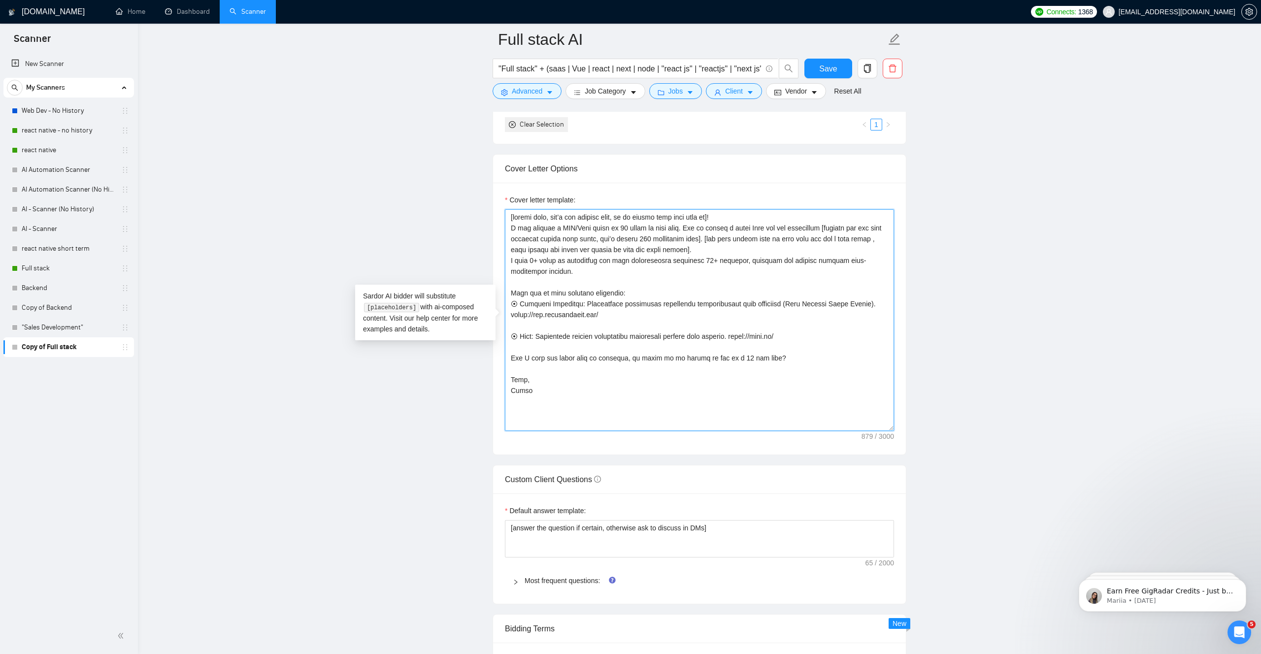
click at [659, 295] on textarea "Cover letter template:" at bounding box center [699, 320] width 389 height 222
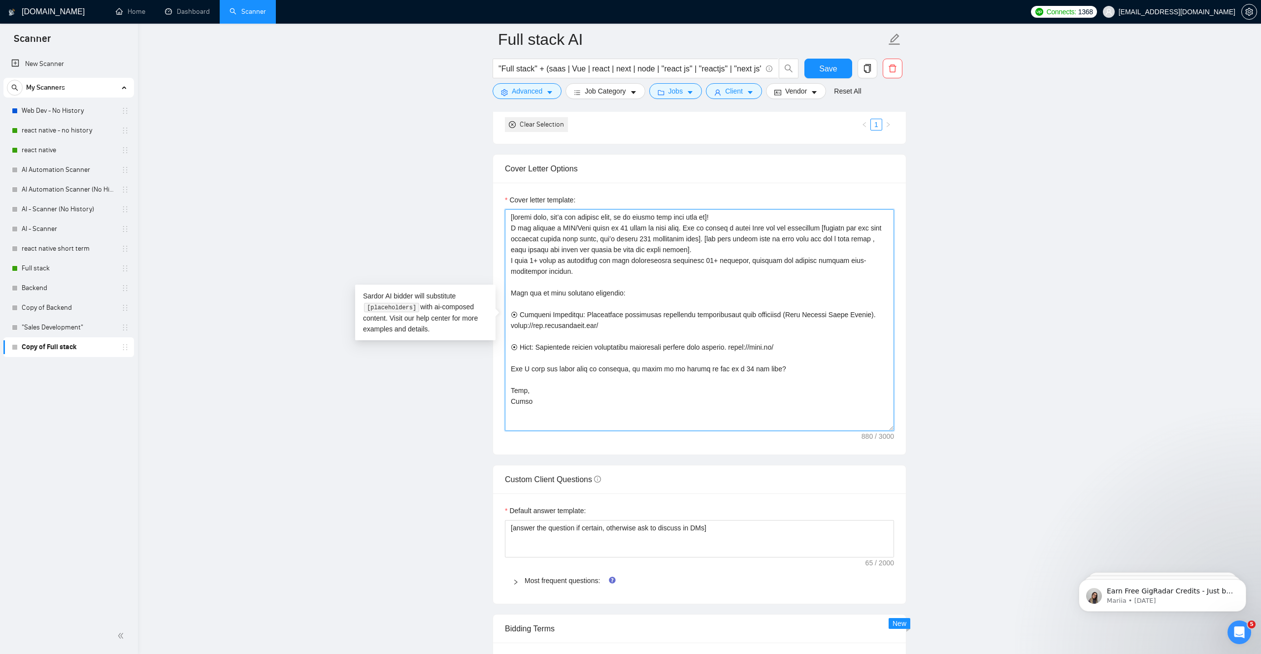
paste textarea "⦿ Guard OWL: AI-driven security platform backed by 𝗦𝗶𝗹𝗶𝗰𝗼𝗻 𝗩𝗮𝗹𝗹𝗲𝘆 𝗶𝗻𝘃𝗲𝘀𝘁𝗼𝗿𝘀 and…"
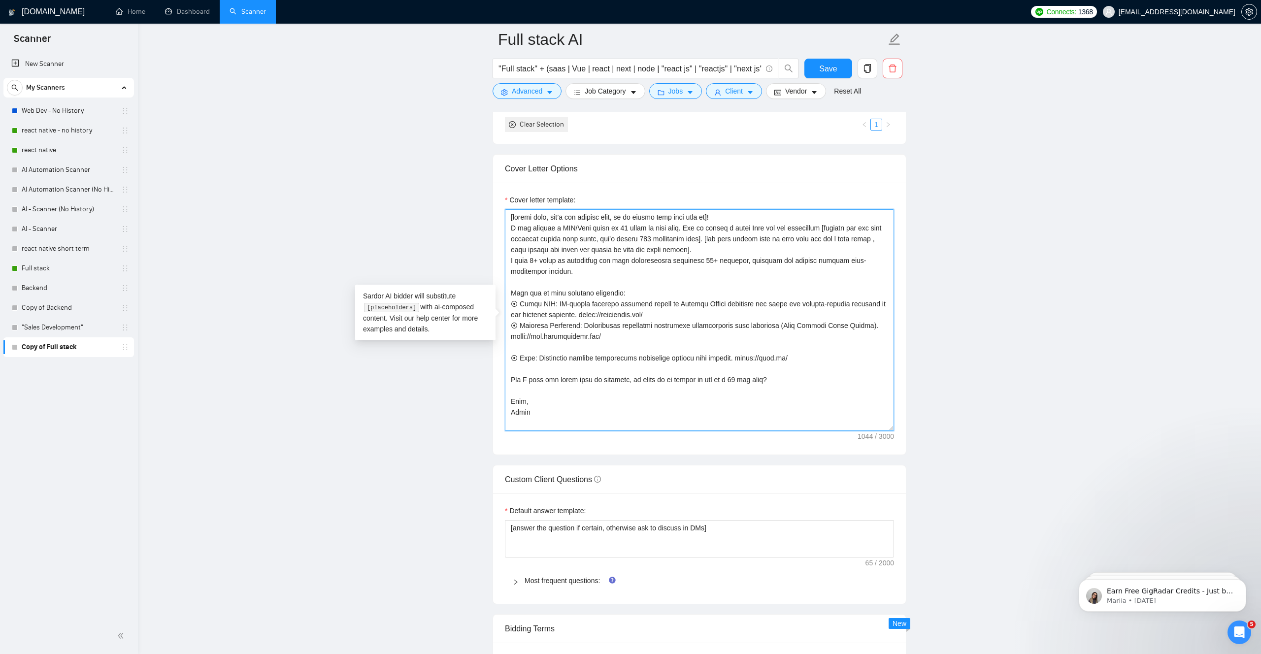
drag, startPoint x: 806, startPoint y: 359, endPoint x: 494, endPoint y: 348, distance: 311.9
click at [494, 348] on div "Cover letter template:" at bounding box center [699, 319] width 413 height 272
paste textarea "[URL][DOMAIN_NAME]"
drag, startPoint x: 579, startPoint y: 327, endPoint x: 502, endPoint y: 328, distance: 76.3
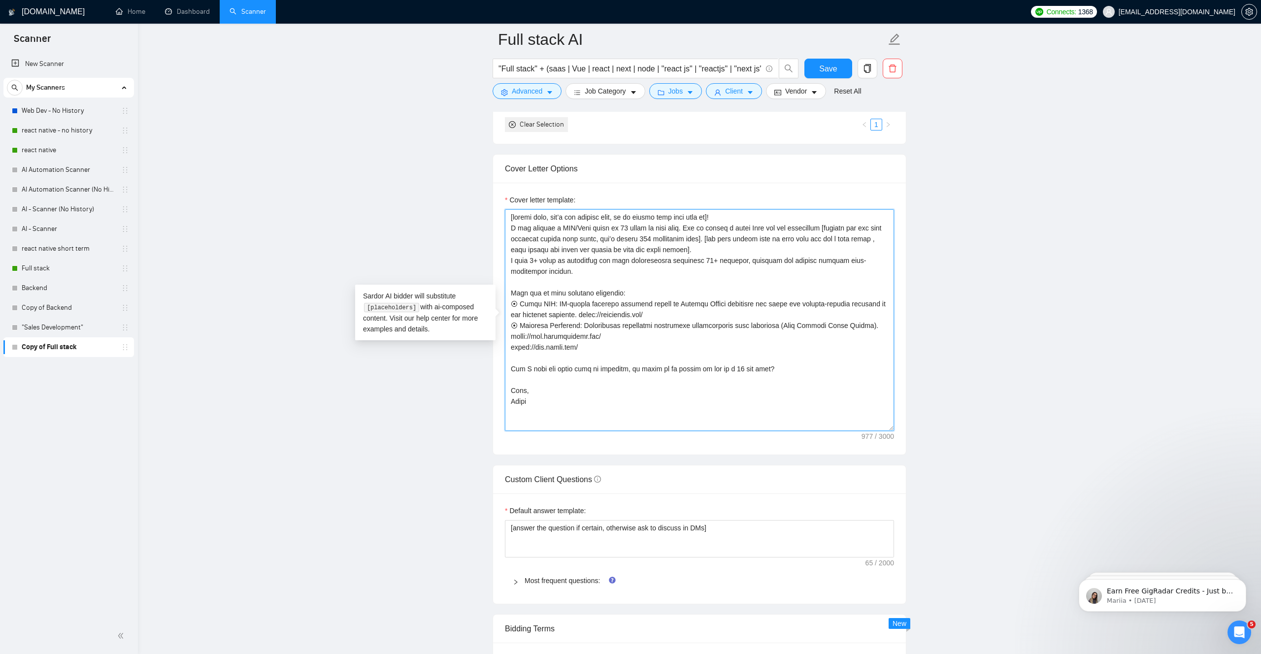
click at [511, 349] on textarea "Cover letter template:" at bounding box center [699, 320] width 389 height 222
paste textarea "⦿ Evercare Caregiver:"
drag, startPoint x: 575, startPoint y: 349, endPoint x: 518, endPoint y: 352, distance: 57.2
click at [518, 352] on textarea "Cover letter template:" at bounding box center [699, 320] width 389 height 222
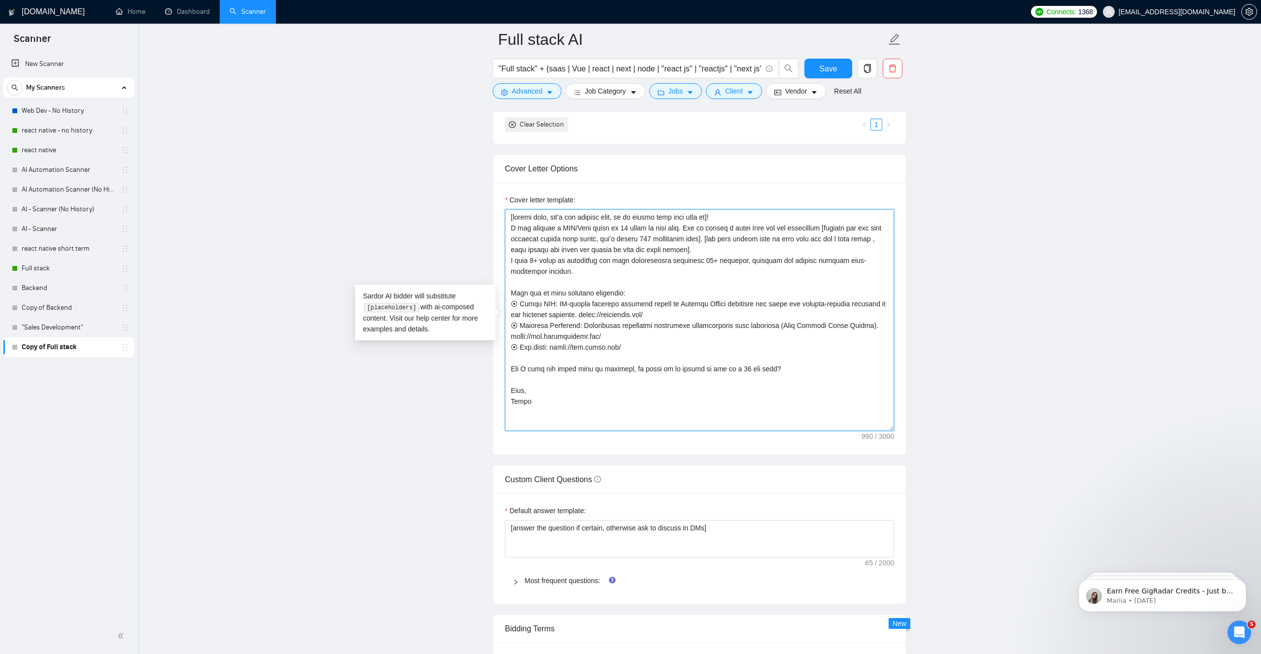
click at [593, 367] on textarea "Cover letter template:" at bounding box center [699, 320] width 389 height 222
type textarea "[loremi dolo, sit’a con adipisc elit, se do eiusmo temp inci utla et]! D mag al…"
